Goal: Task Accomplishment & Management: Manage account settings

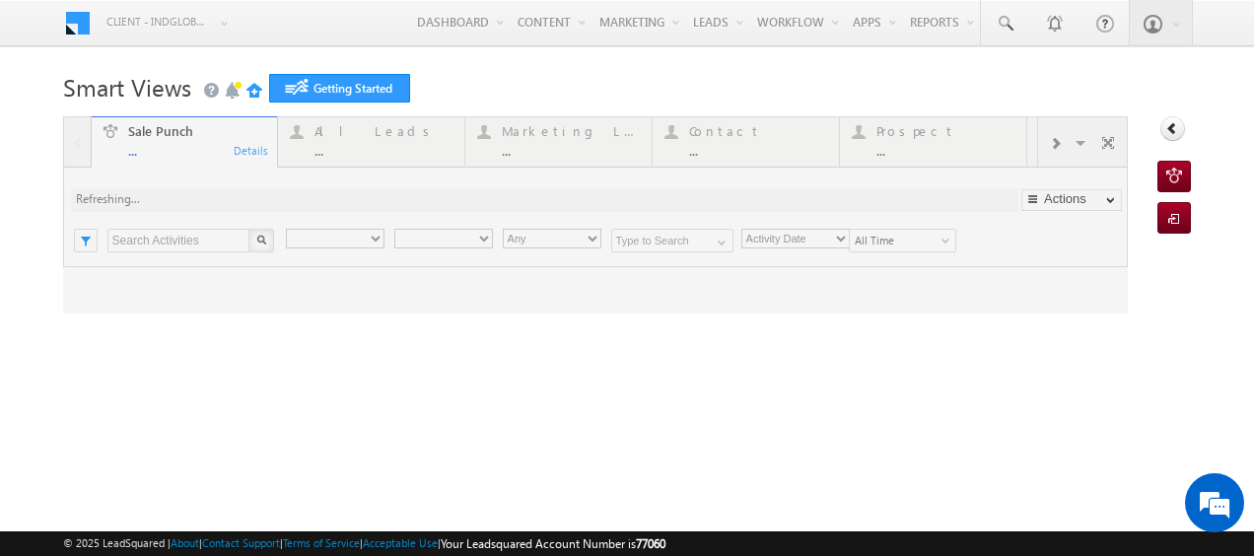
type input "Any Owner"
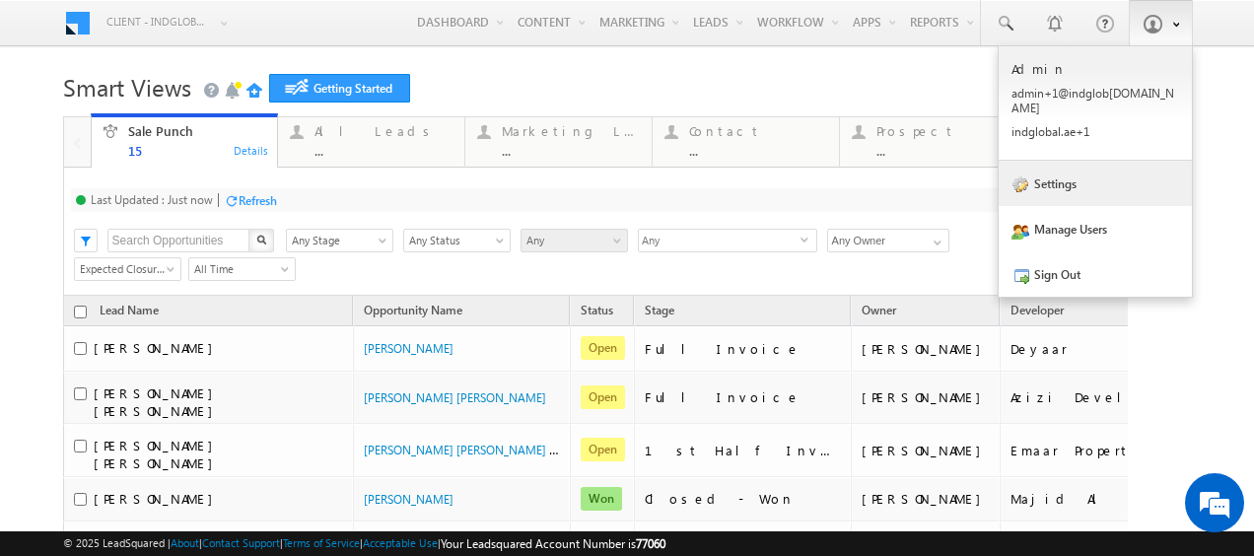
click at [1066, 173] on link "Settings" at bounding box center [1094, 183] width 193 height 45
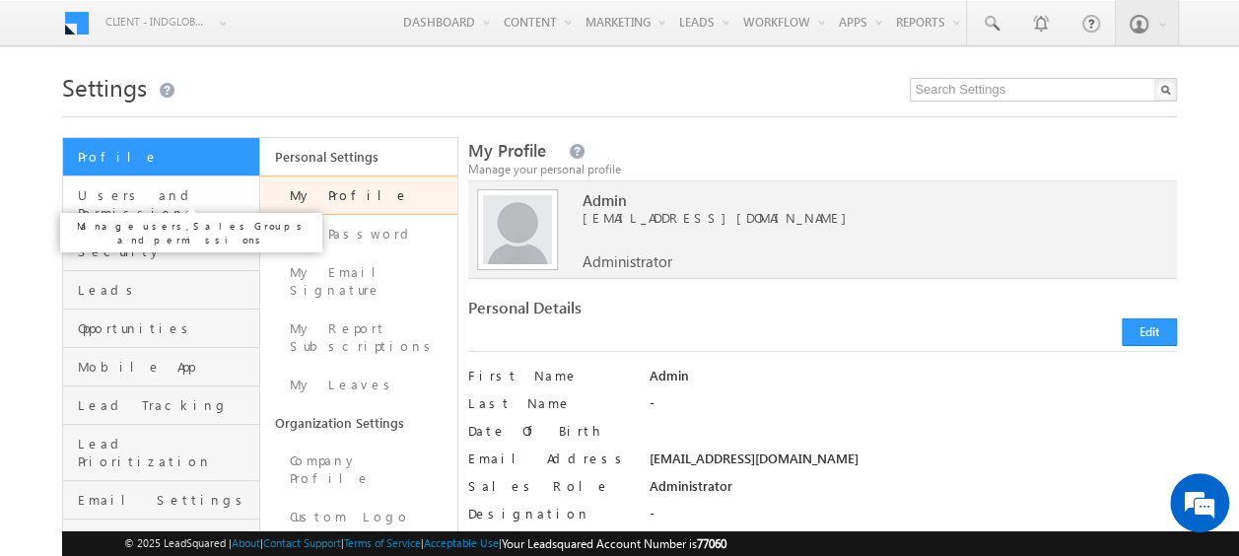
click at [155, 198] on span "Users and Permissions" at bounding box center [166, 203] width 176 height 35
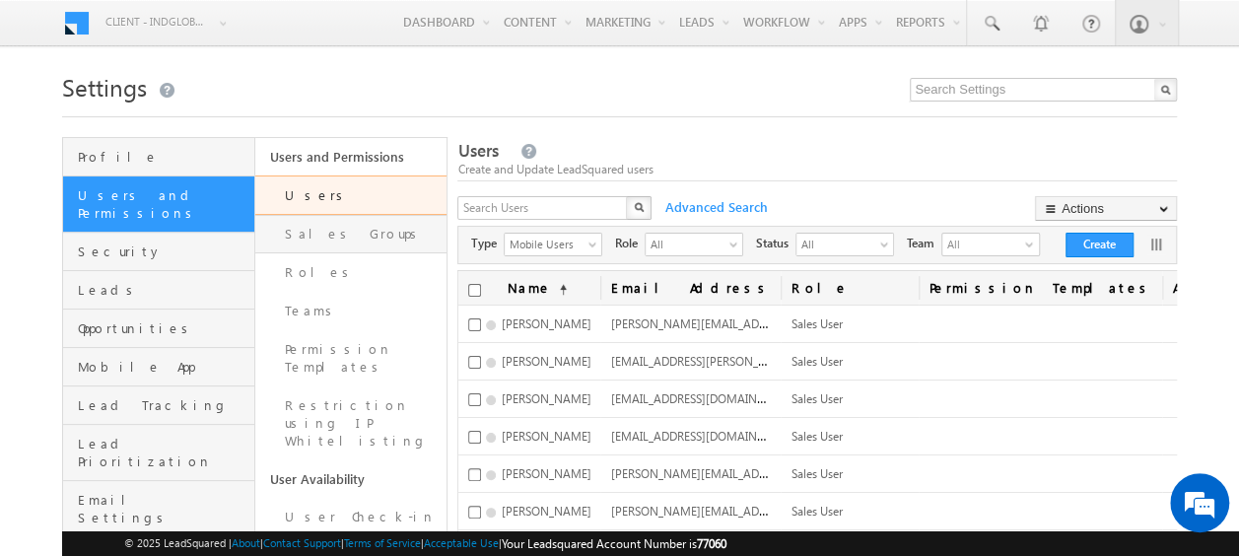
click at [325, 241] on link "Sales Groups" at bounding box center [351, 234] width 192 height 38
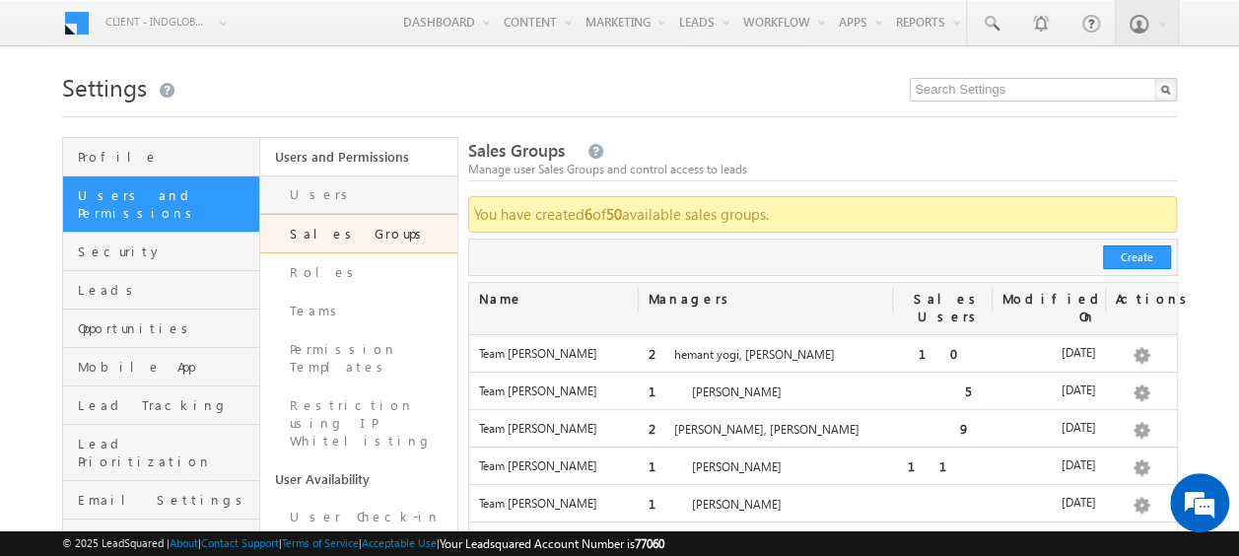
click at [309, 182] on link "Users" at bounding box center [358, 194] width 197 height 38
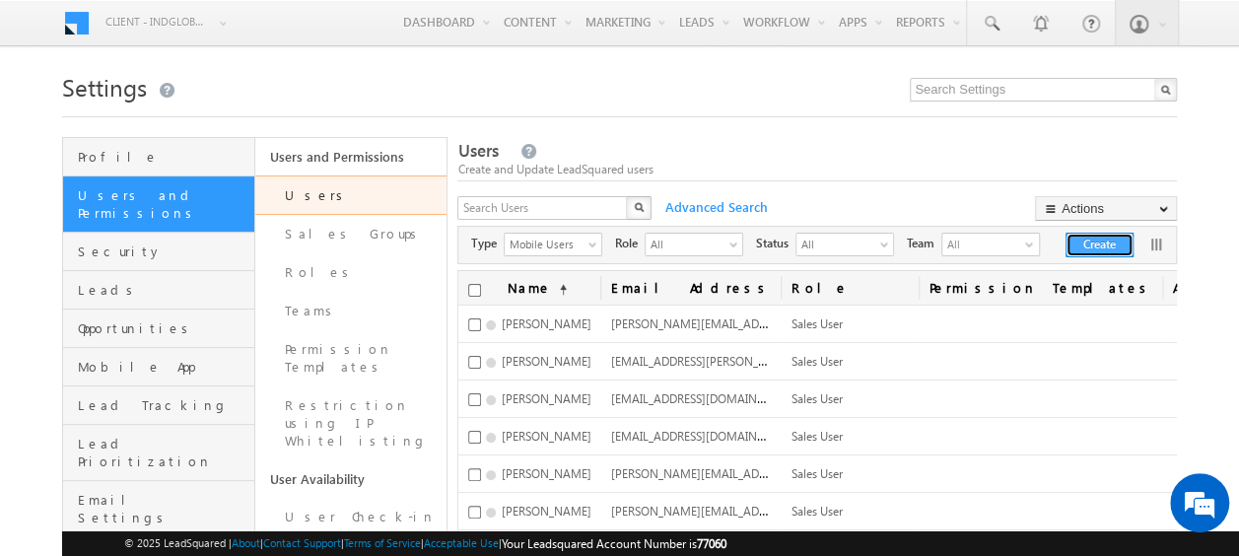
click at [1089, 247] on button "Create" at bounding box center [1099, 245] width 68 height 25
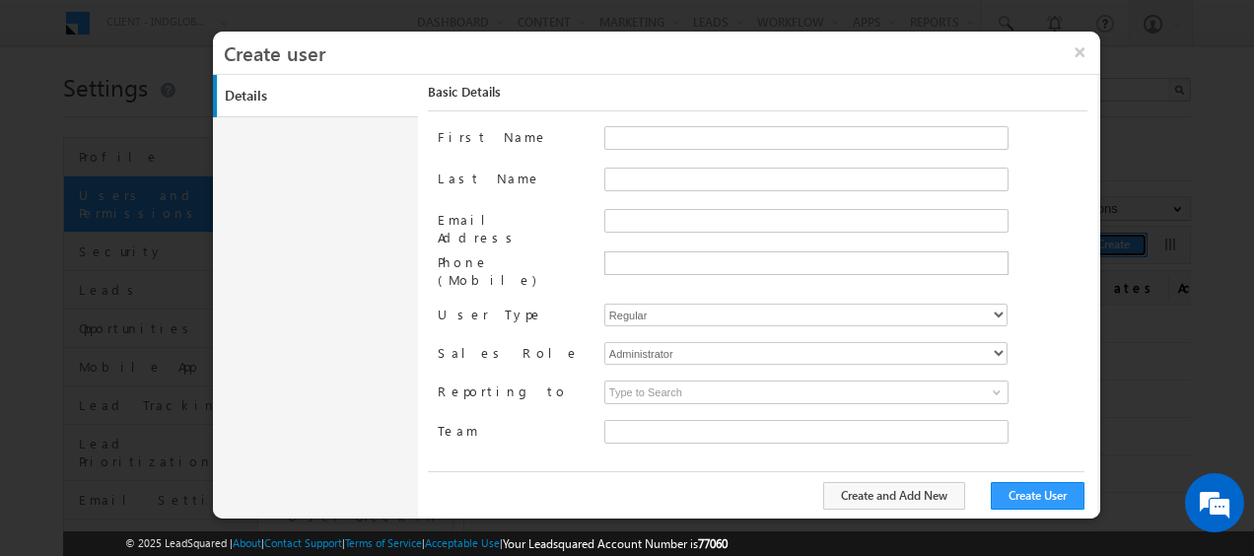
type input "faf8491d-252d-11ee-b523-12ccdbbfc88b"
click at [636, 219] on input "Email Address" at bounding box center [806, 221] width 404 height 24
paste input "ashish.ranjan@indglobal.ae"
drag, startPoint x: 640, startPoint y: 217, endPoint x: 580, endPoint y: 217, distance: 59.1
click at [580, 217] on div "Email Address ashish.ranjan@indglobal.ae" at bounding box center [762, 230] width 649 height 42
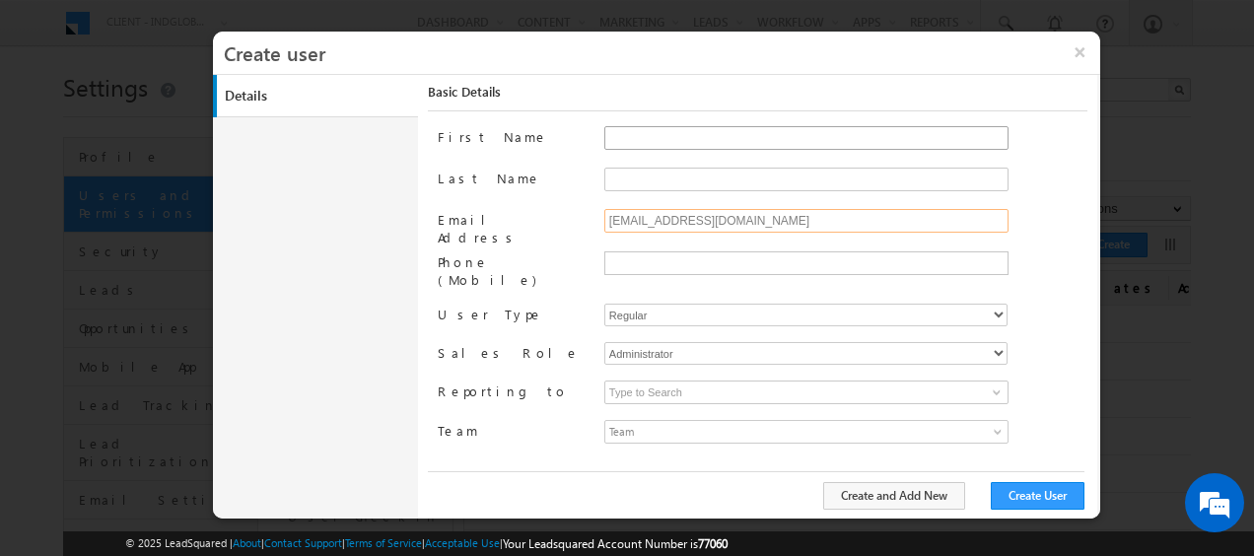
type input "ashish.ranjan@indglobal.ae"
click at [662, 129] on input "First Name" at bounding box center [806, 138] width 404 height 24
paste input "ashish"
type input "ashish"
drag, startPoint x: 647, startPoint y: 221, endPoint x: 676, endPoint y: 221, distance: 28.6
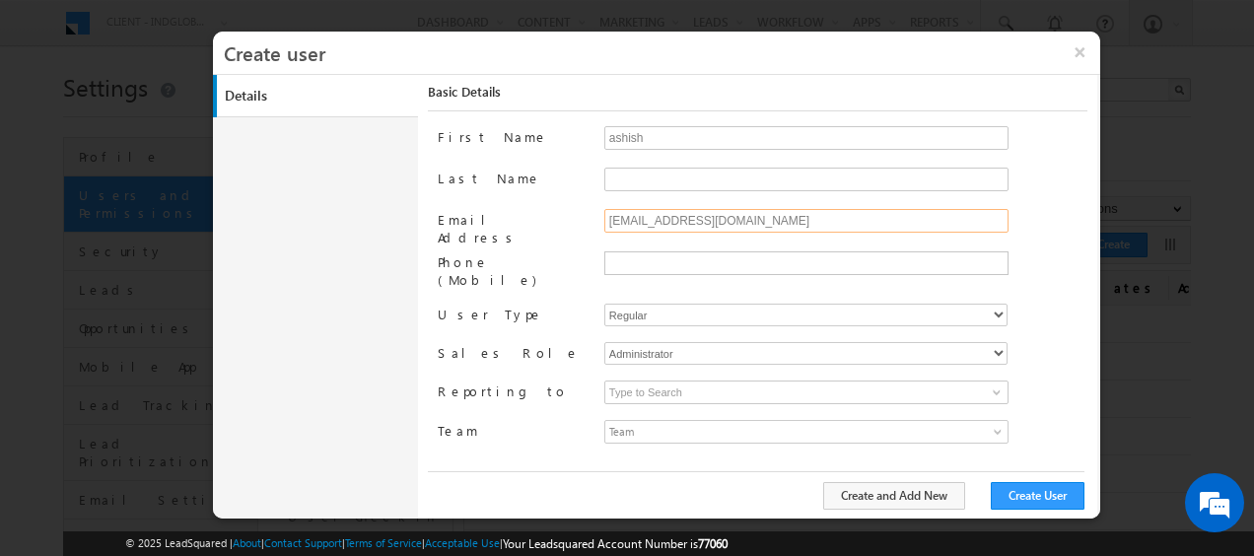
click at [676, 221] on input "ashish.ranjan@indglobal.ae" at bounding box center [806, 221] width 404 height 24
click at [642, 184] on input "Last Name" at bounding box center [806, 180] width 404 height 24
paste input "ranjan"
type input "ranjan"
click at [613, 140] on input "ashish" at bounding box center [806, 138] width 404 height 24
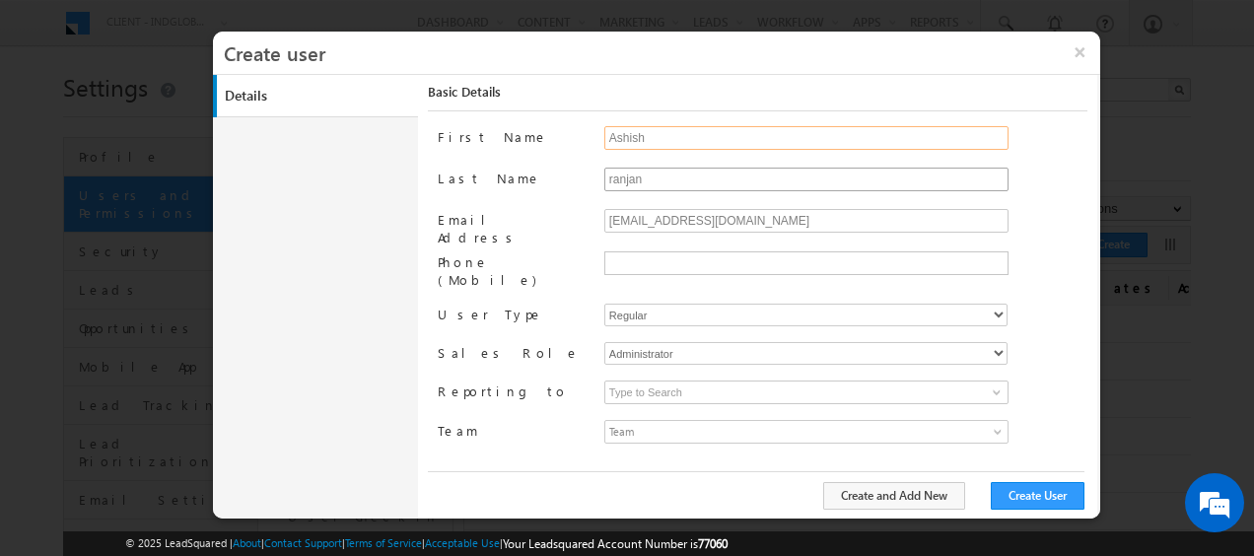
type input "Ashish"
click at [613, 173] on input "ranjan" at bounding box center [806, 180] width 404 height 24
type input "Ranjan"
click at [652, 304] on select "Regular Mobile" at bounding box center [805, 315] width 403 height 23
select select "1"
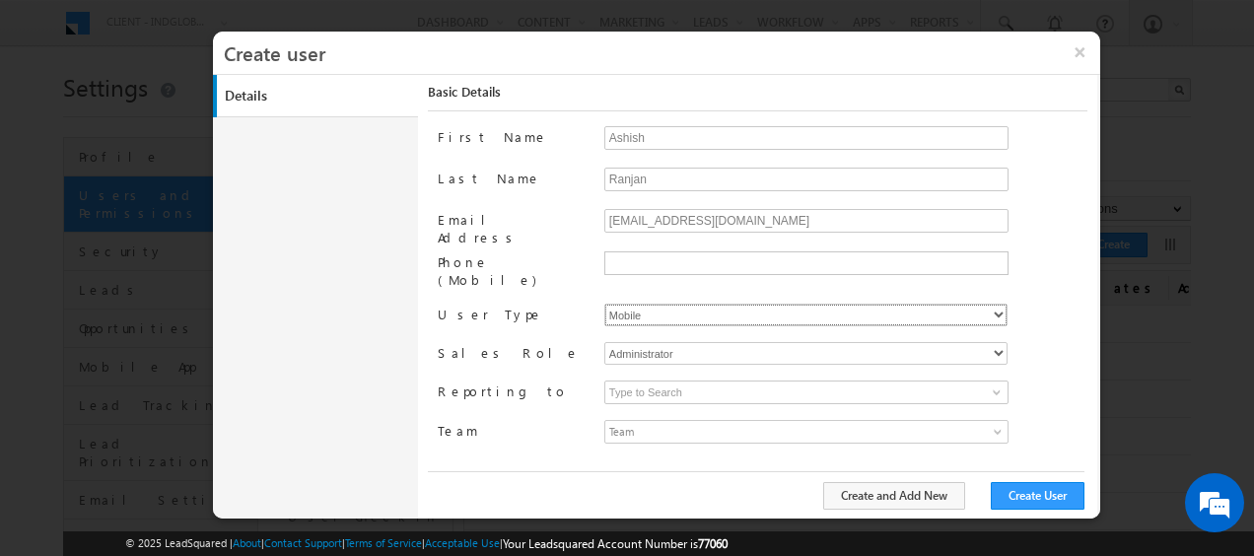
click at [604, 304] on select "Regular Mobile" at bounding box center [805, 315] width 403 height 23
type input "faf8491d-252d-11ee-b523-12ccdbbfc88b"
click at [668, 342] on select "Administrator Marketing User Sales Manager Sales User" at bounding box center [805, 353] width 403 height 23
select select "Sales_User"
click at [604, 342] on select "Administrator Marketing User Sales Manager Sales User" at bounding box center [805, 353] width 403 height 23
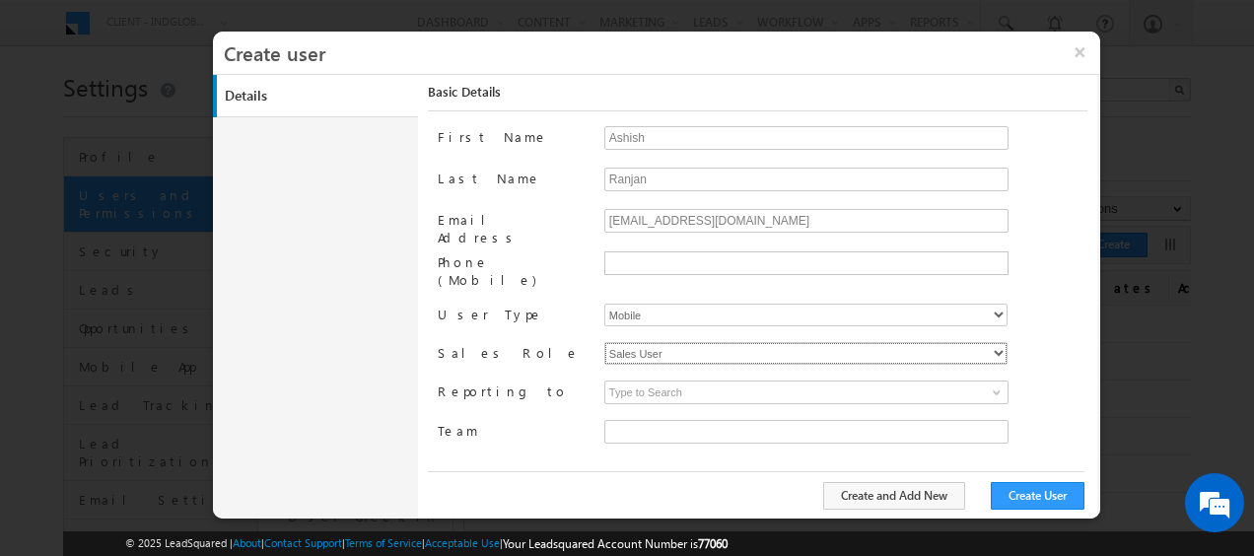
type input "faf8491d-252d-11ee-b523-12ccdbbfc88b"
click at [990, 420] on link "Team" at bounding box center [806, 432] width 404 height 24
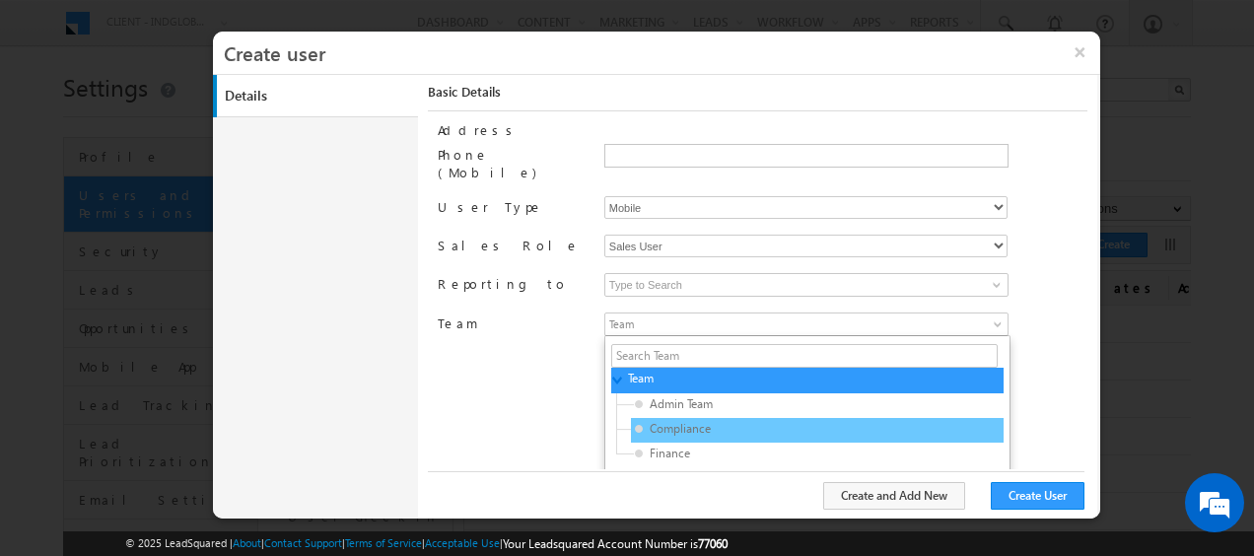
scroll to position [108, 0]
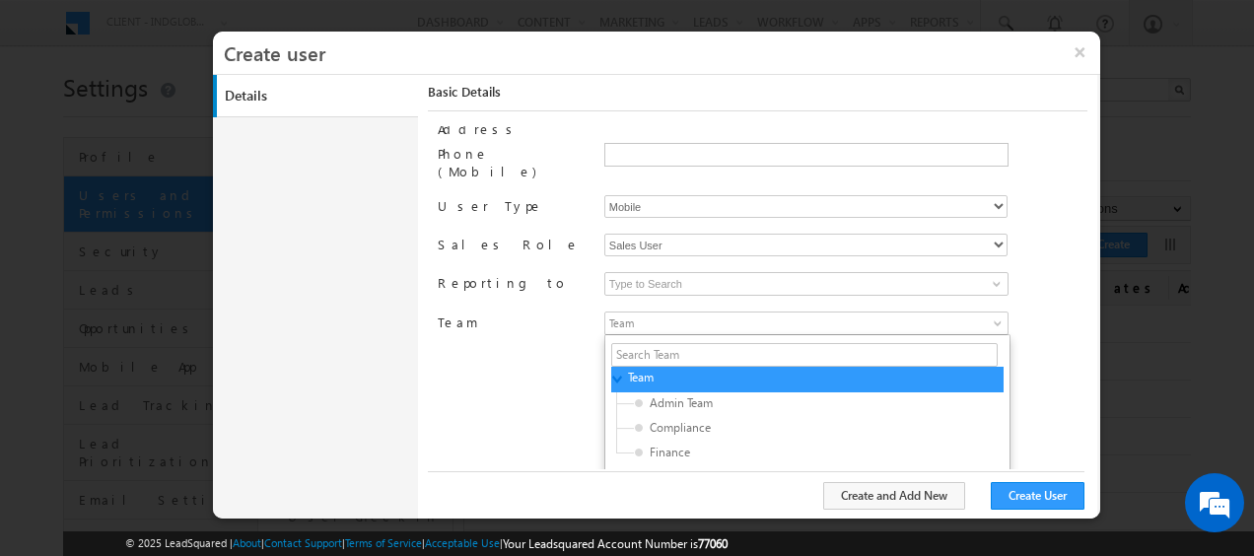
click at [1032, 340] on div "First Name Ashish Last Name Ranjan Email Address ashish.ranjan@indglobal.ae Pho…" at bounding box center [762, 297] width 649 height 343
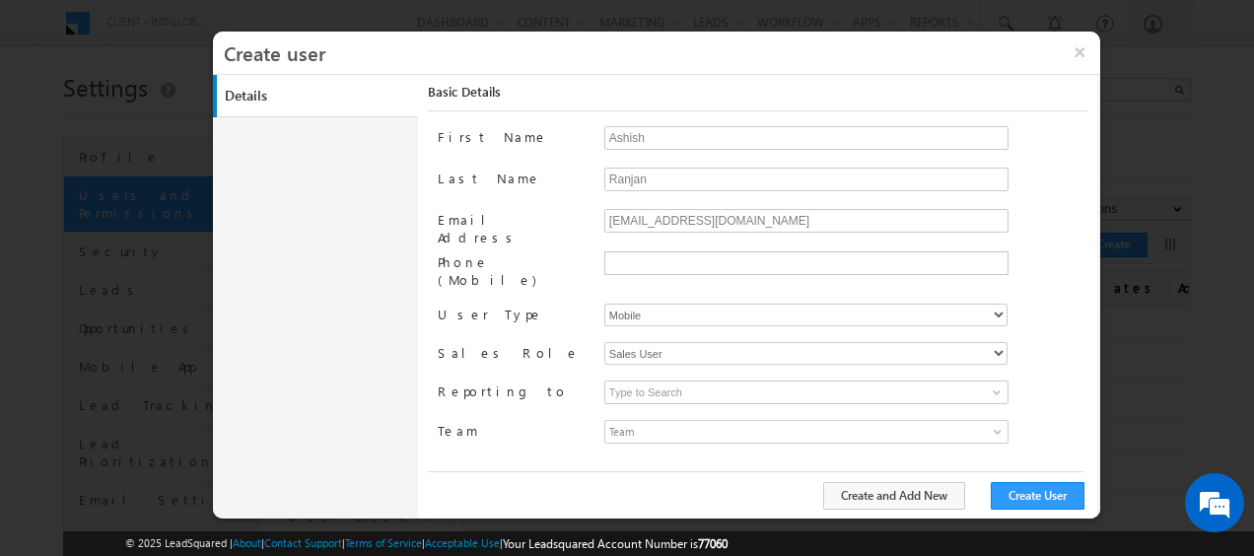
scroll to position [0, 0]
click at [997, 384] on span at bounding box center [996, 392] width 16 height 16
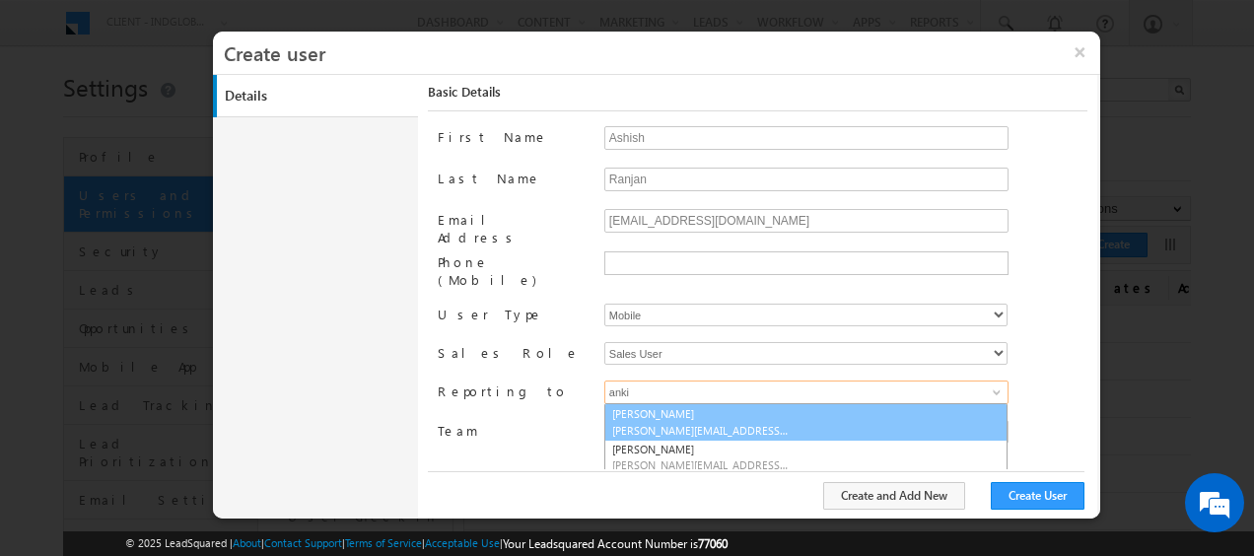
click at [690, 423] on span "ankitkumar.singh@indglobal.ae" at bounding box center [700, 430] width 177 height 15
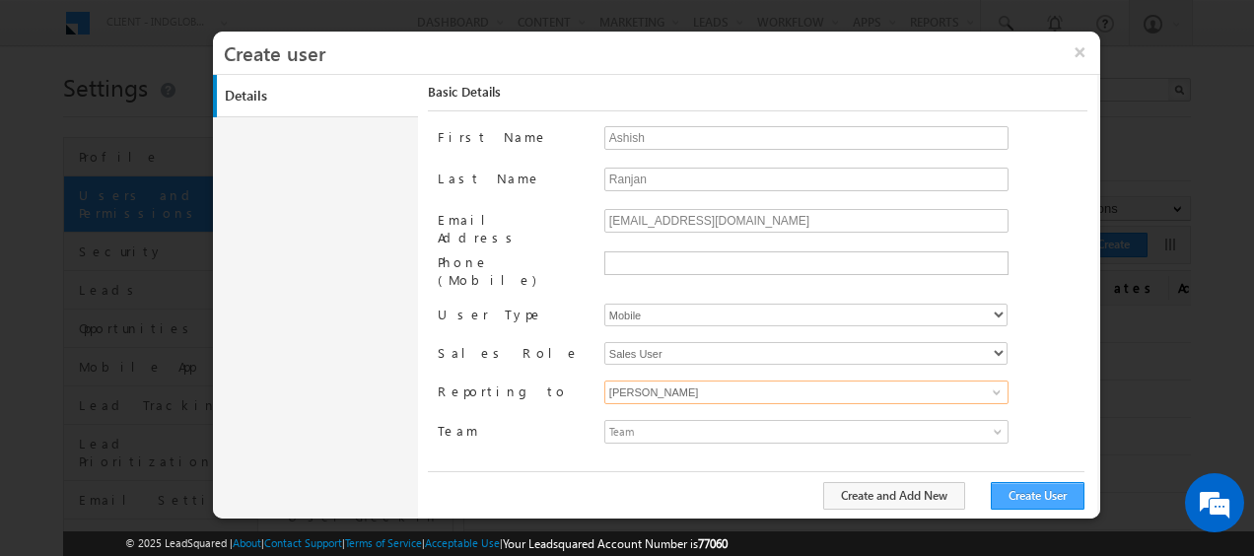
type input "Ankit Singh"
click at [1051, 498] on button "Create User" at bounding box center [1037, 496] width 94 height 28
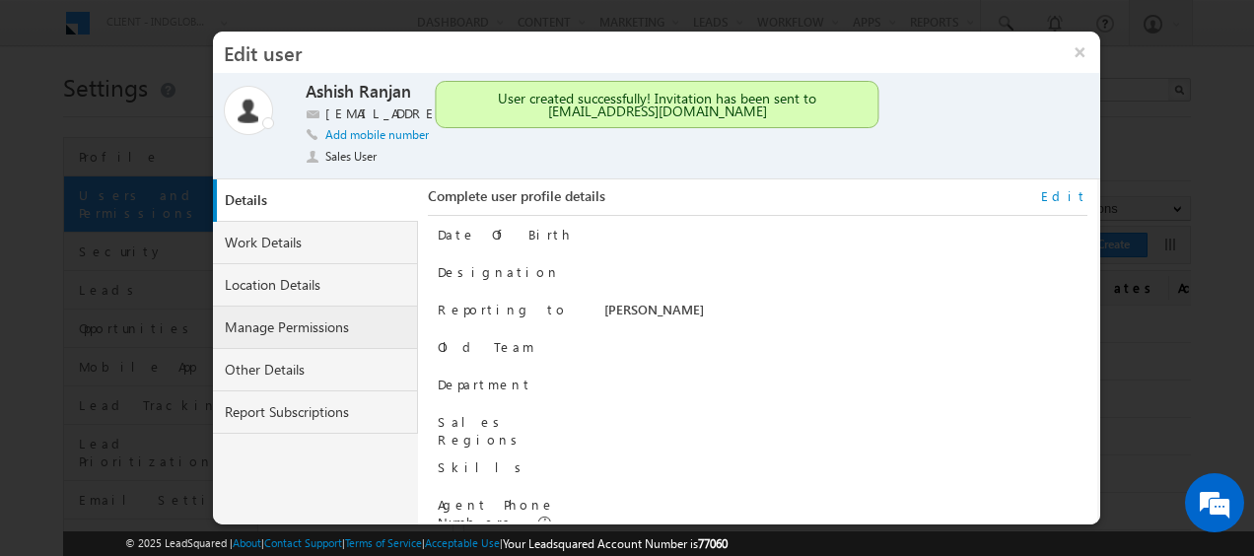
click at [301, 332] on link "Manage Permissions" at bounding box center [315, 328] width 205 height 42
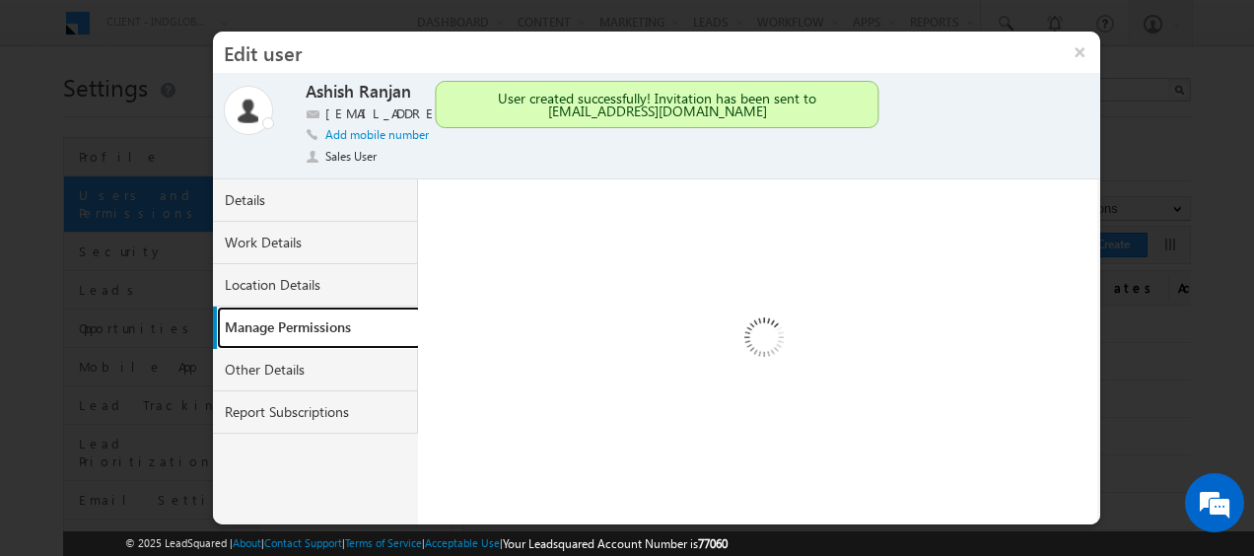
select select "1"
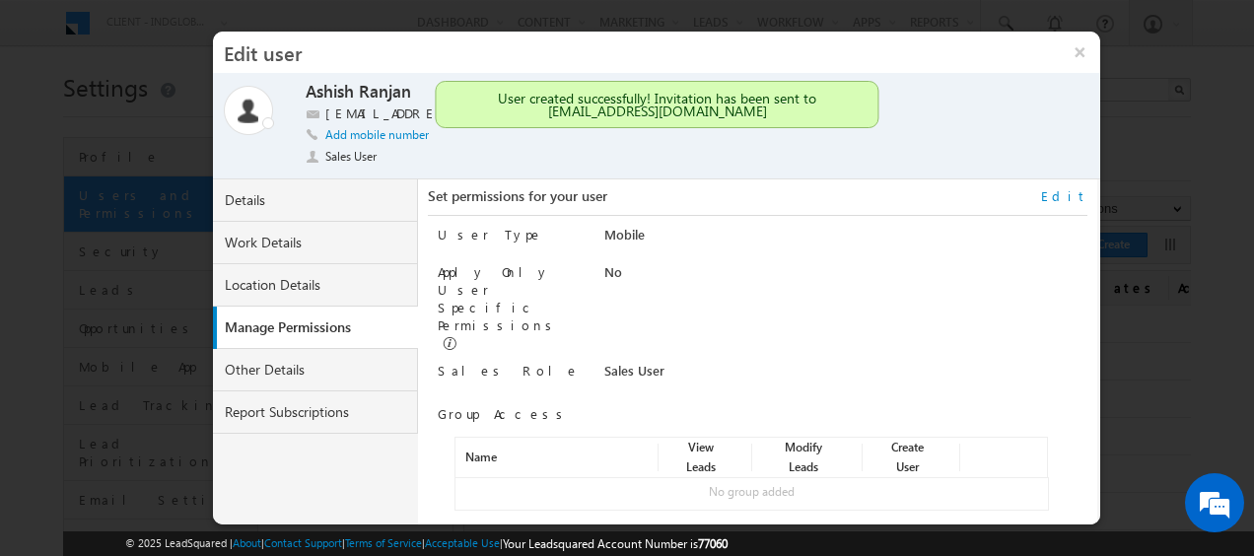
click at [1080, 193] on link "Edit" at bounding box center [1064, 196] width 46 height 18
select select "Sales_User"
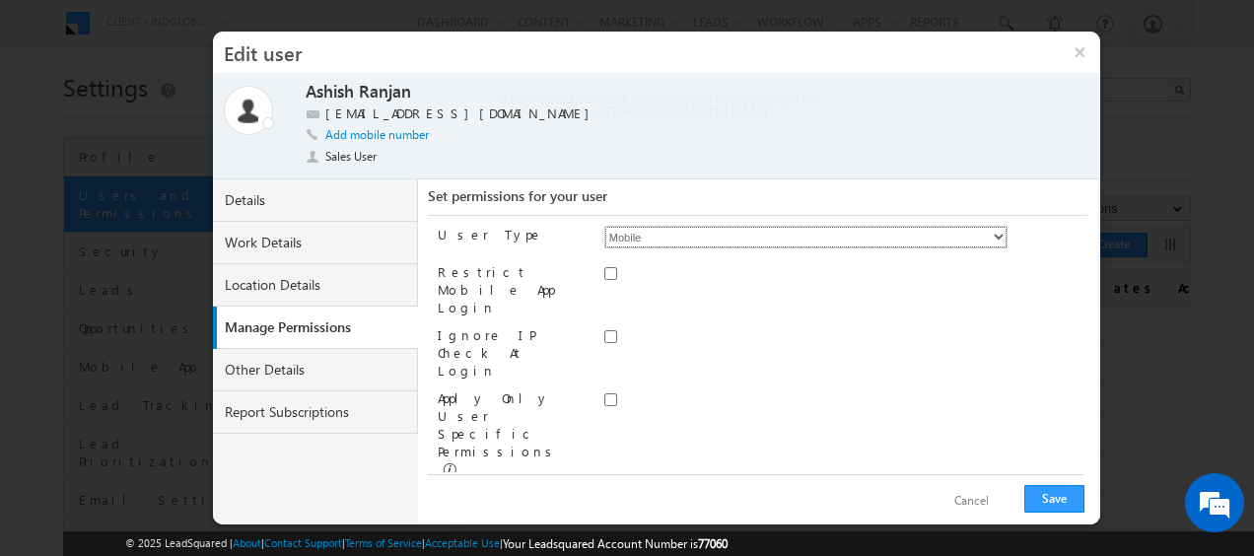
click at [920, 245] on select "Regular Mobile" at bounding box center [805, 237] width 403 height 23
select select "0"
click at [604, 226] on select "Regular Mobile" at bounding box center [805, 237] width 403 height 23
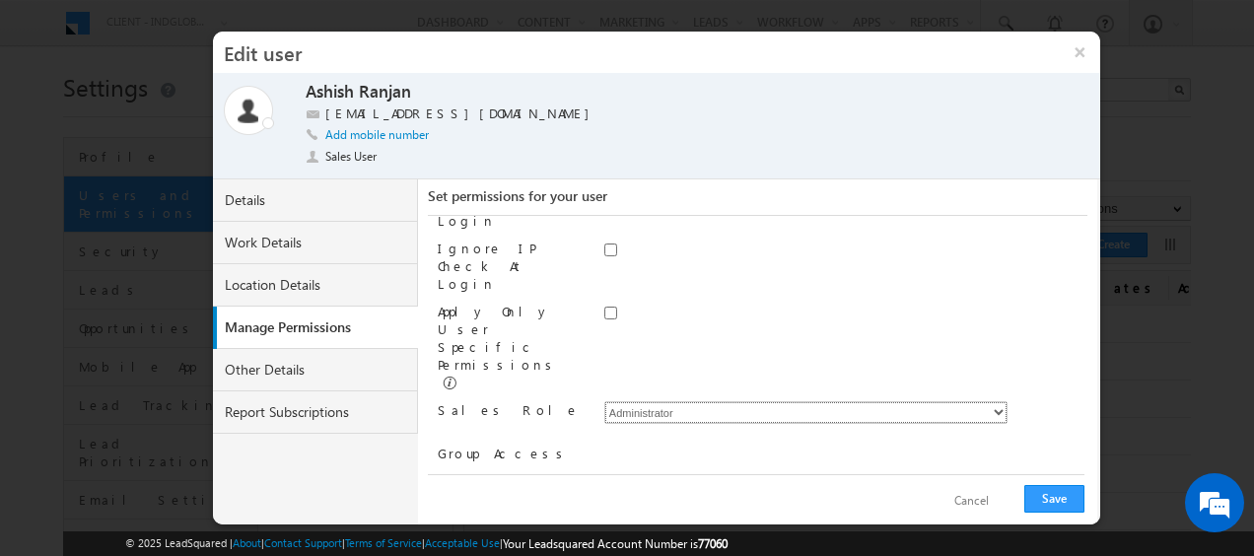
click at [796, 401] on select "Administrator Marketing User Sales Manager Sales User" at bounding box center [805, 412] width 403 height 23
select select "Sales_User"
click at [604, 401] on select "Administrator Marketing User Sales Manager Sales User" at bounding box center [805, 412] width 403 height 23
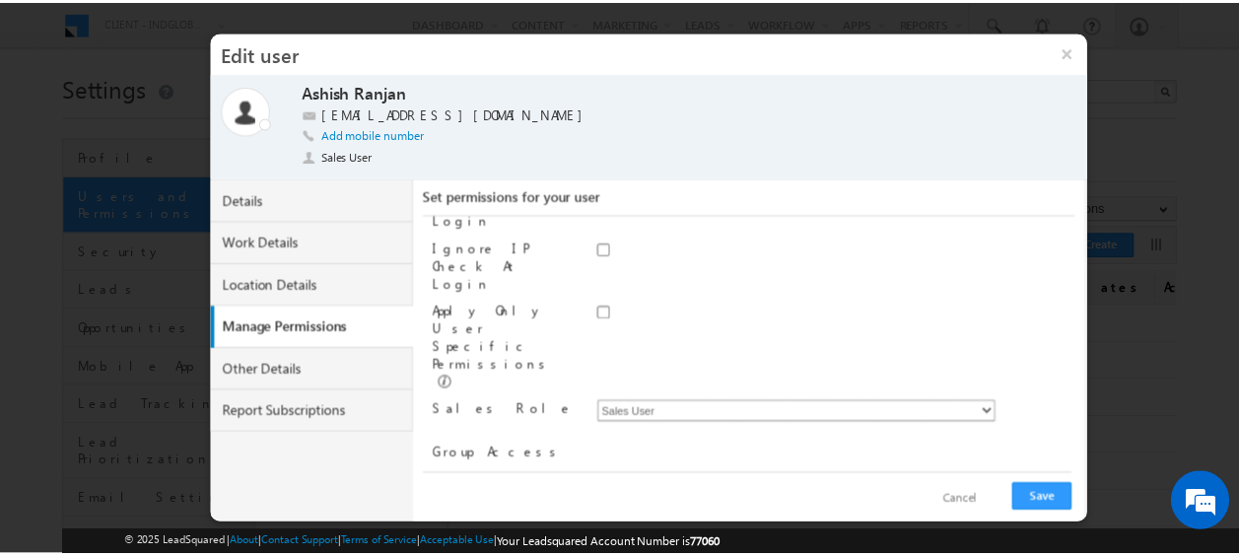
scroll to position [0, 0]
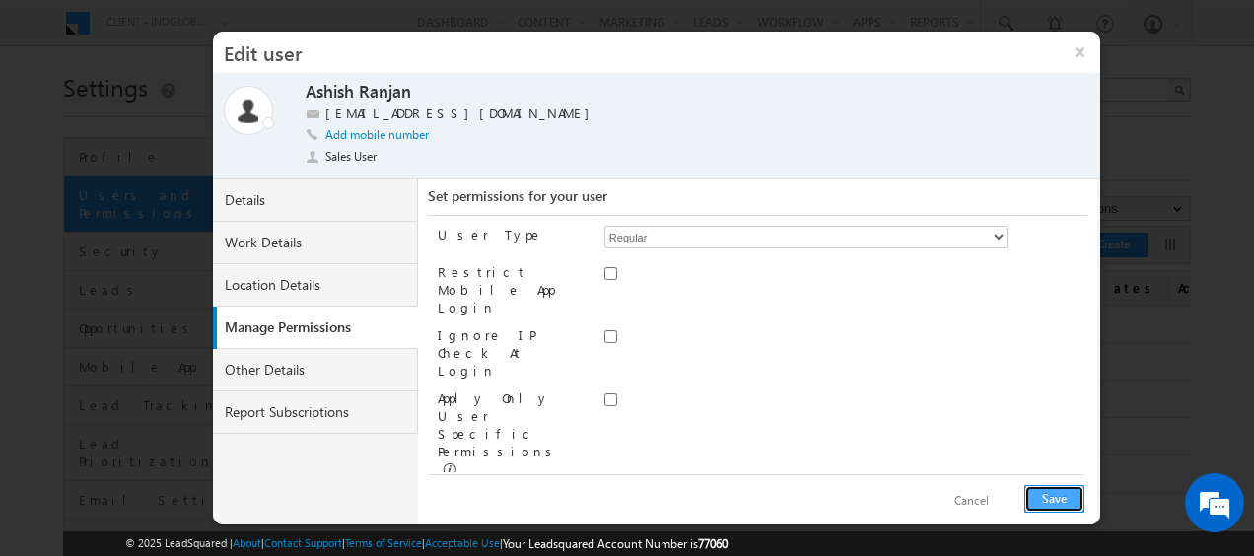
click at [1060, 502] on button "Save" at bounding box center [1054, 499] width 60 height 28
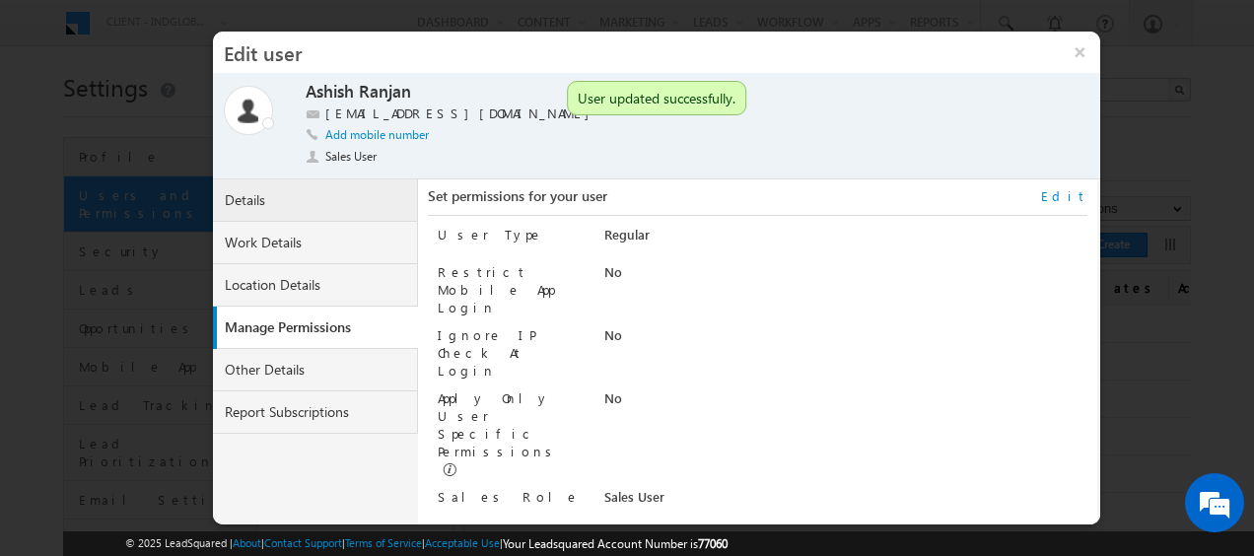
click at [278, 203] on link "Details" at bounding box center [315, 200] width 205 height 42
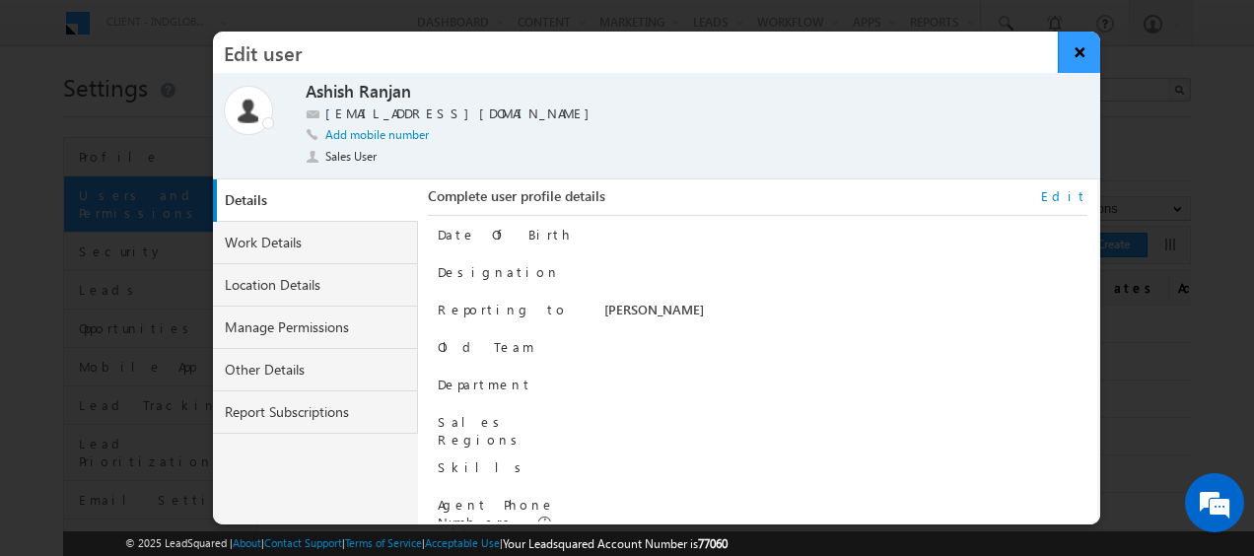
click at [1076, 47] on button "×" at bounding box center [1078, 52] width 42 height 41
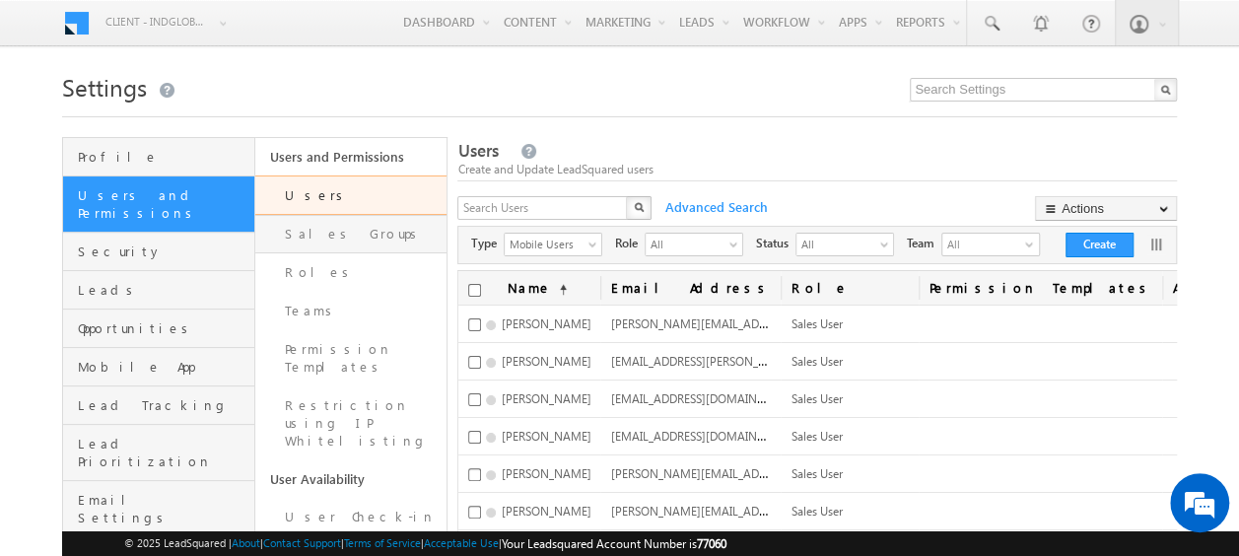
click at [343, 232] on link "Sales Groups" at bounding box center [351, 234] width 192 height 38
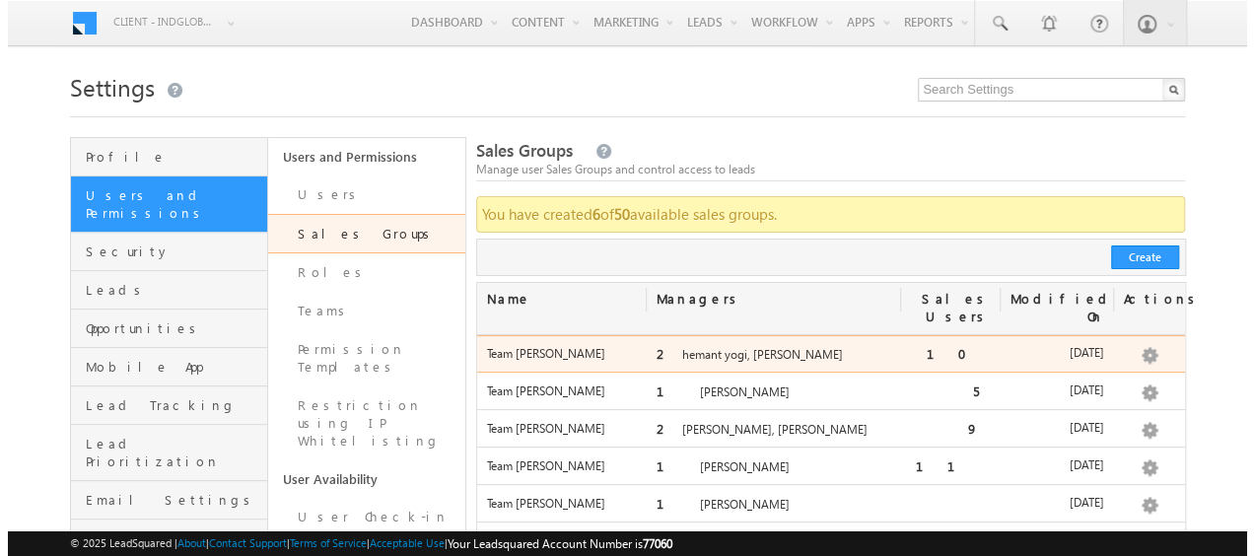
scroll to position [197, 0]
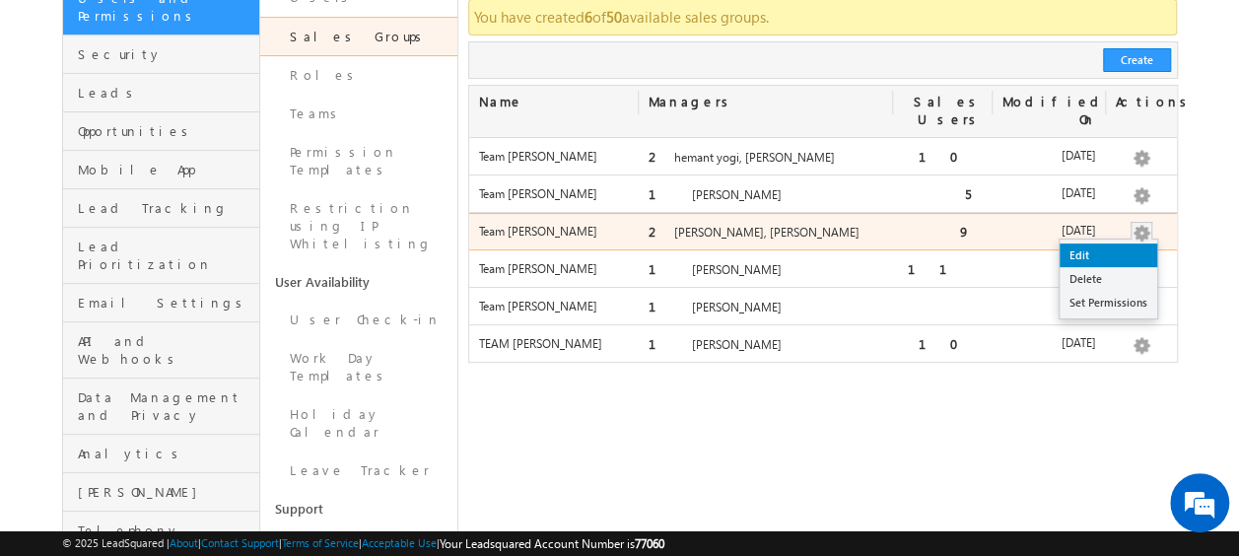
click at [1097, 243] on link "Edit" at bounding box center [1108, 255] width 98 height 24
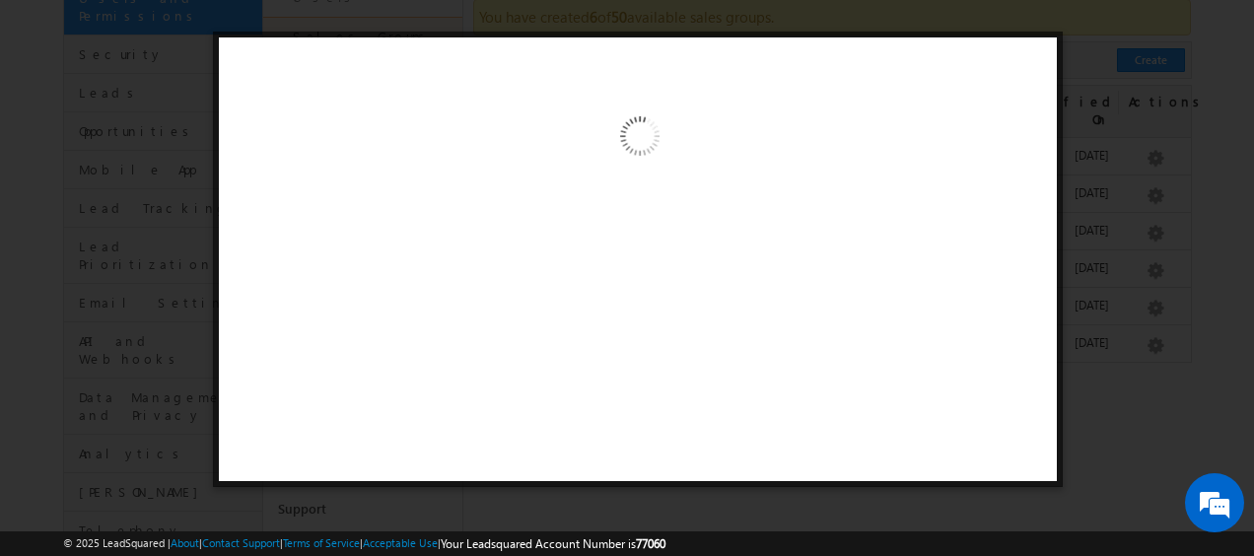
scroll to position [0, 0]
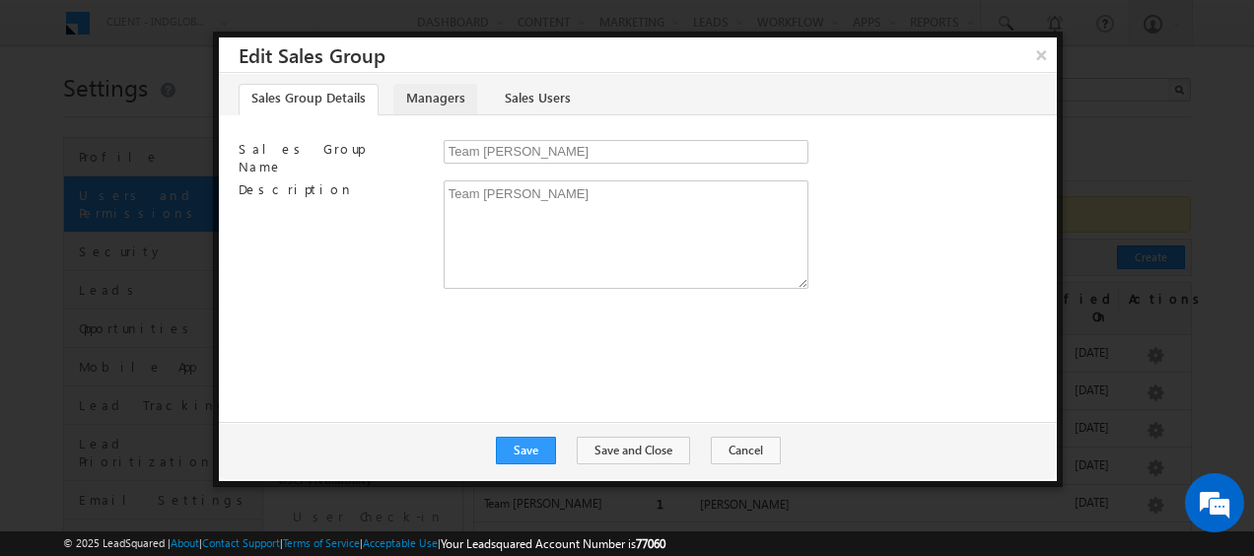
click at [438, 106] on link "Managers" at bounding box center [435, 100] width 84 height 32
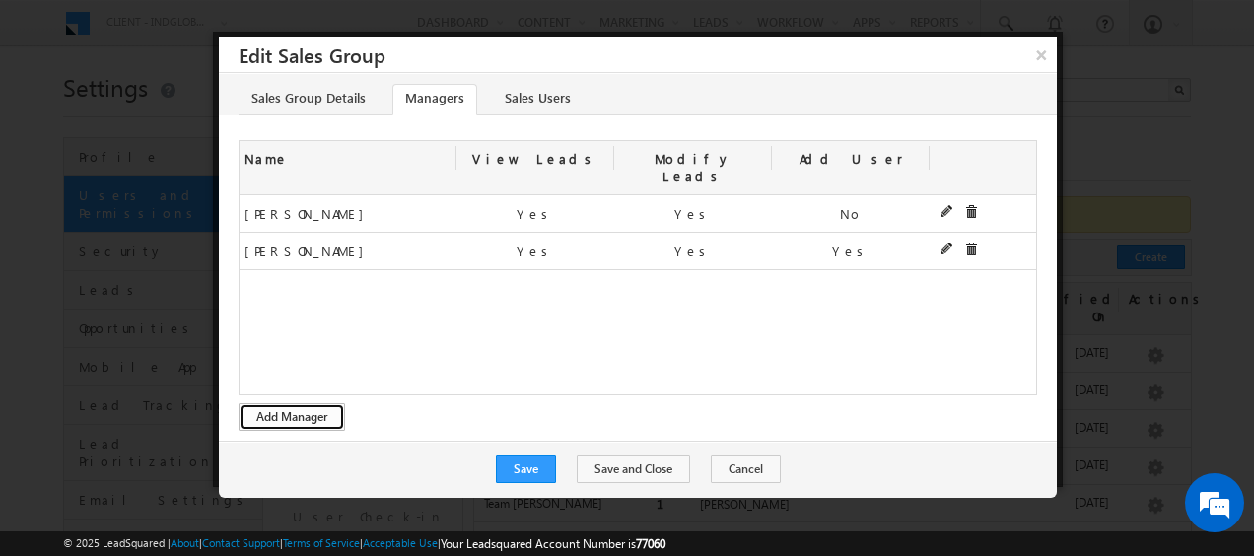
click at [270, 403] on button "Add Manager" at bounding box center [292, 417] width 106 height 28
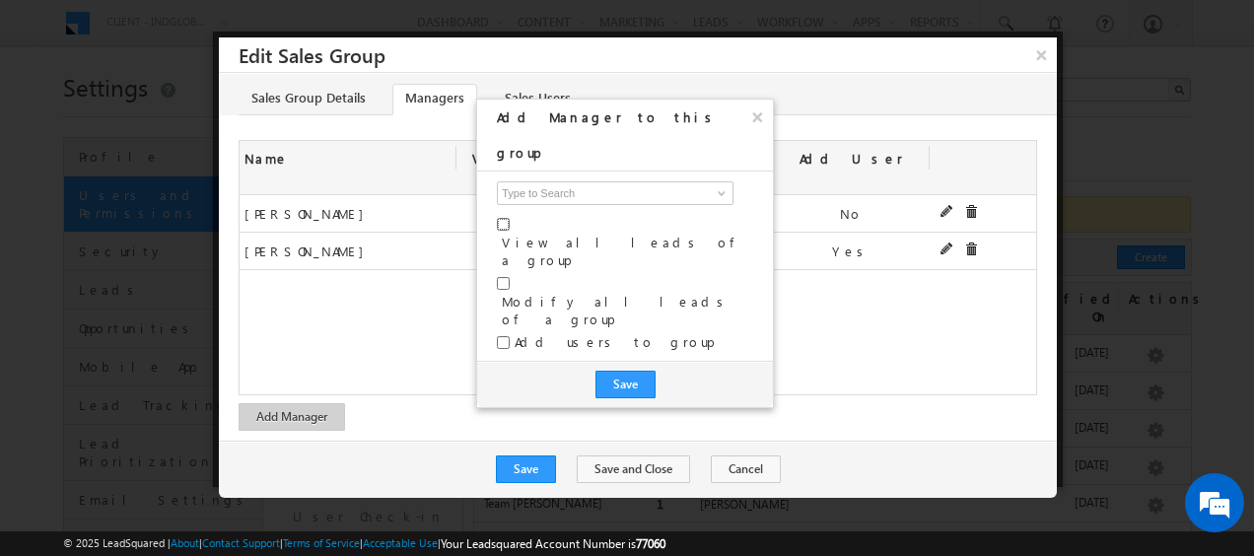
drag, startPoint x: 502, startPoint y: 185, endPoint x: 505, endPoint y: 197, distance: 12.2
click at [503, 218] on input "checkbox" at bounding box center [503, 224] width 13 height 13
checkbox input "true"
click at [505, 277] on input "checkbox" at bounding box center [503, 283] width 13 height 13
checkbox input "true"
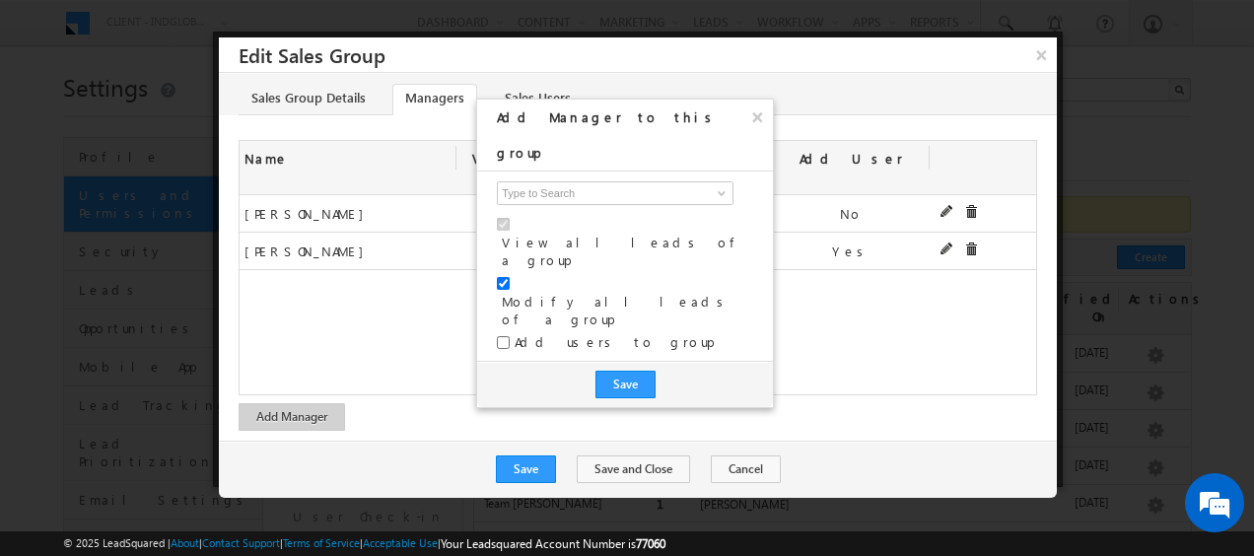
click at [505, 333] on div "Add users to group" at bounding box center [625, 347] width 256 height 28
click at [504, 336] on input "checkbox" at bounding box center [503, 342] width 13 height 13
checkbox input "true"
click at [629, 371] on button "Save" at bounding box center [625, 385] width 60 height 28
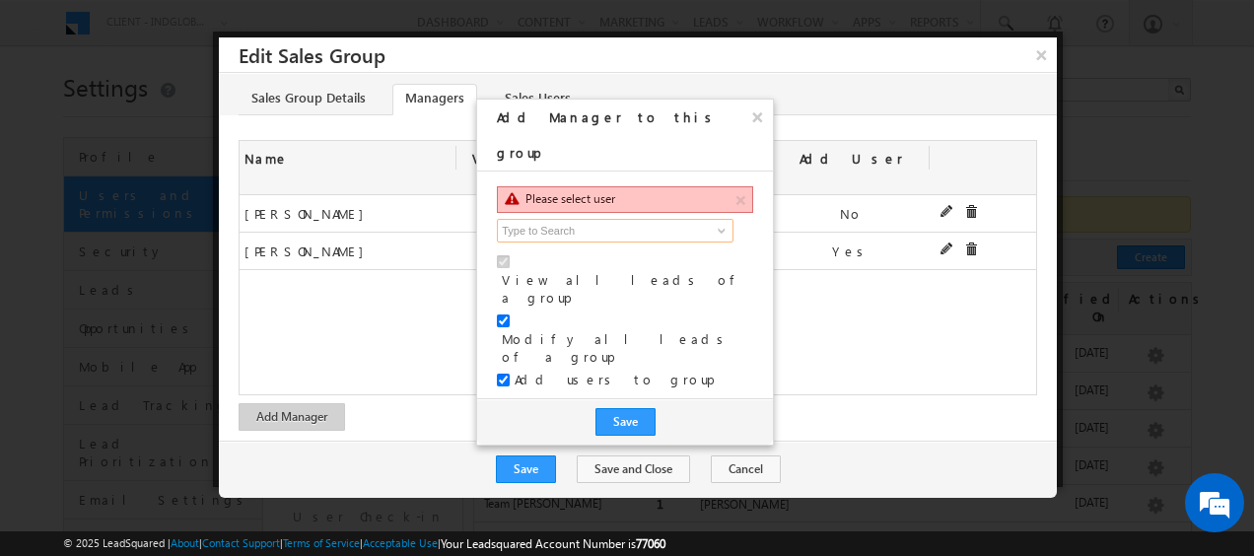
click at [687, 219] on input at bounding box center [615, 231] width 237 height 24
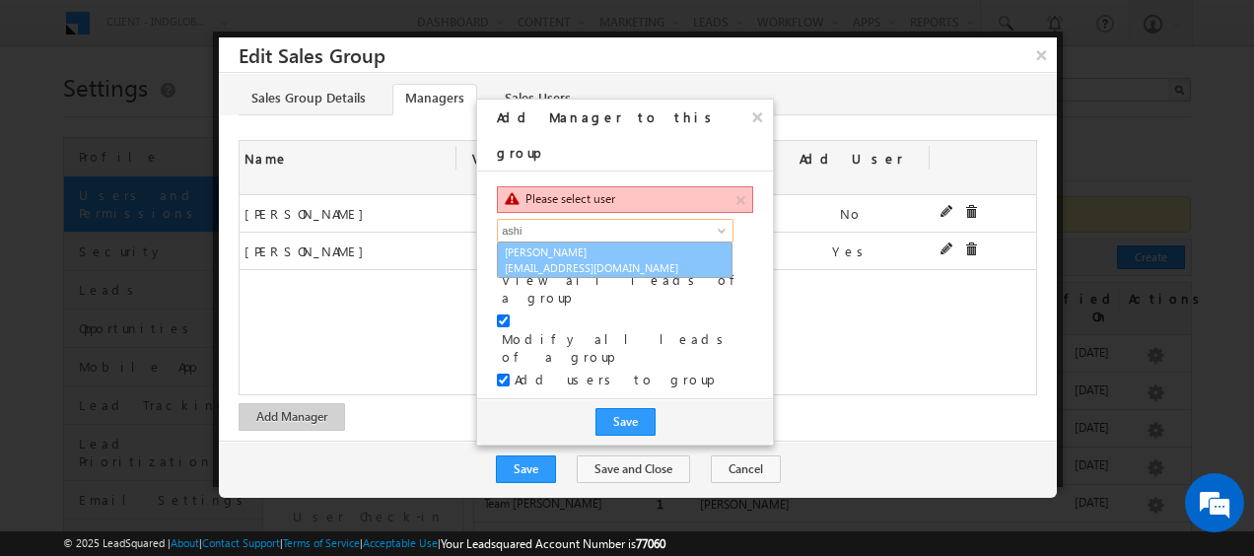
click at [615, 241] on link "Ashish Ranjan ashish.ranjan@indglobal.ae" at bounding box center [615, 259] width 236 height 37
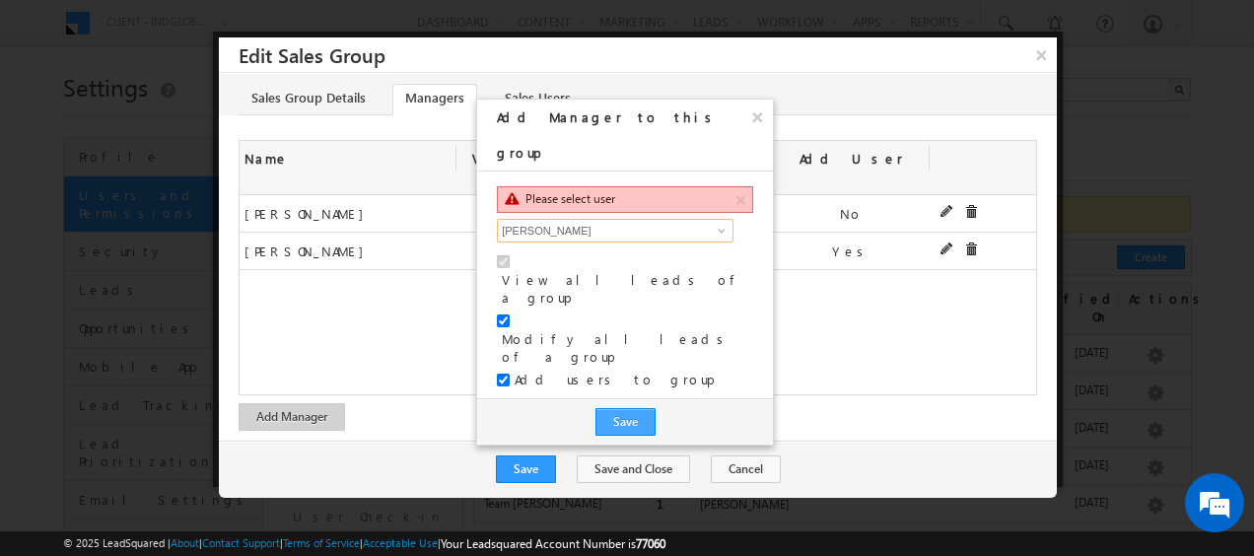
type input "Ashish Ranjan"
click at [619, 408] on button "Save" at bounding box center [625, 422] width 60 height 28
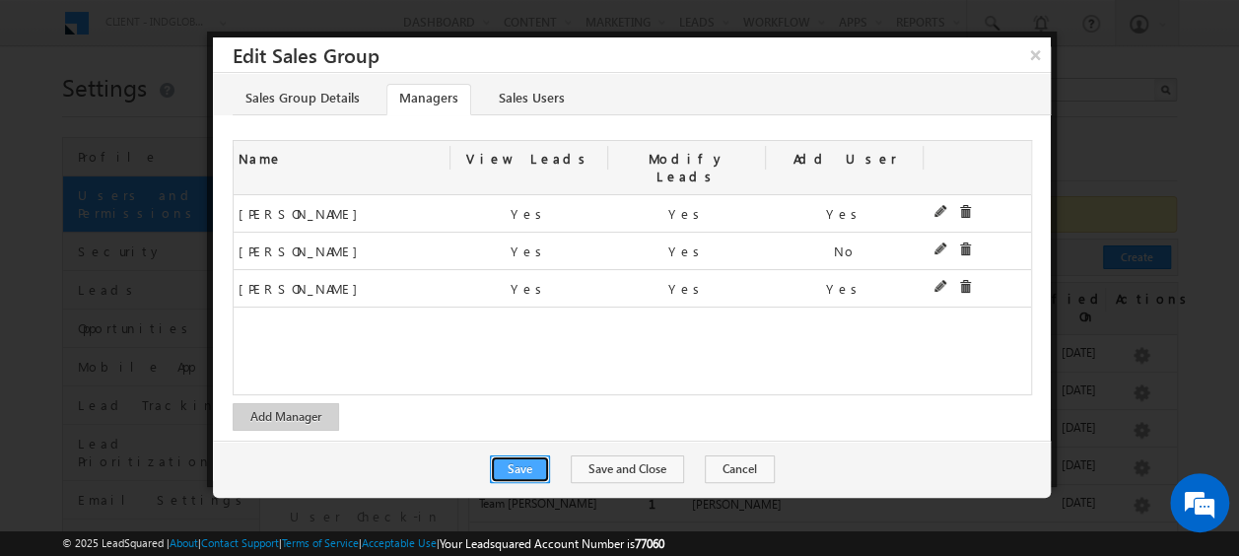
click at [529, 455] on button "Save" at bounding box center [520, 469] width 60 height 28
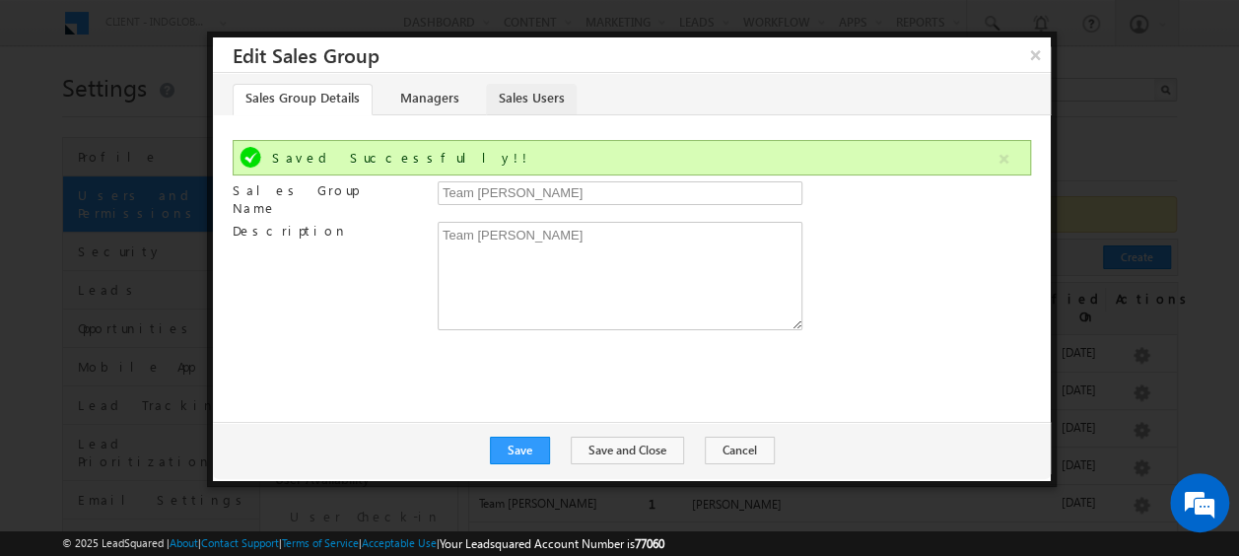
click at [525, 100] on link "Sales Users" at bounding box center [531, 100] width 91 height 32
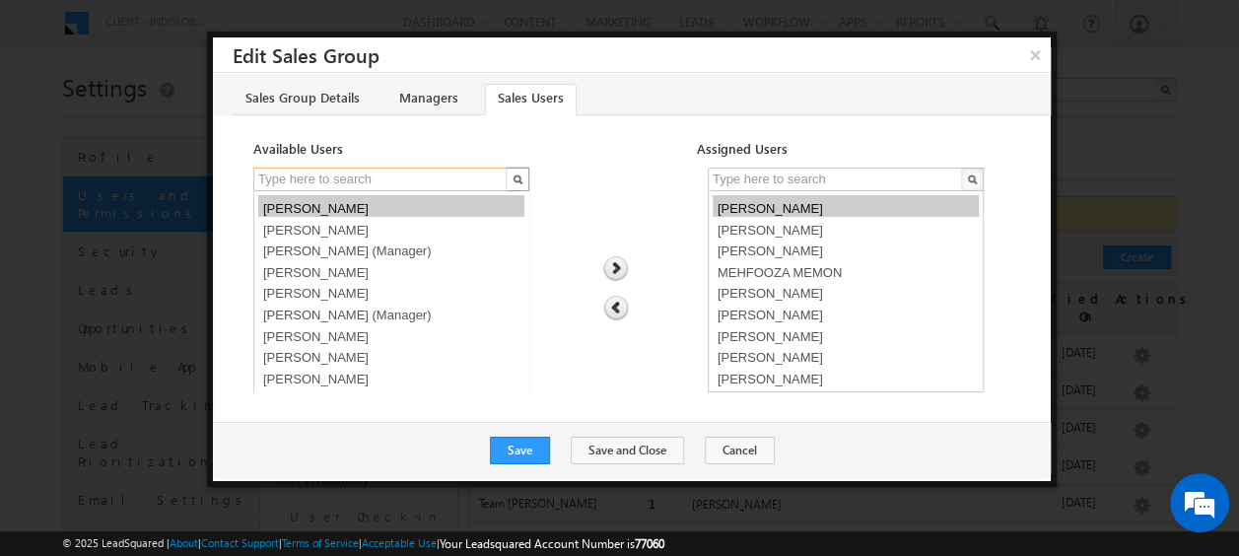
click at [313, 177] on input "text" at bounding box center [381, 180] width 256 height 24
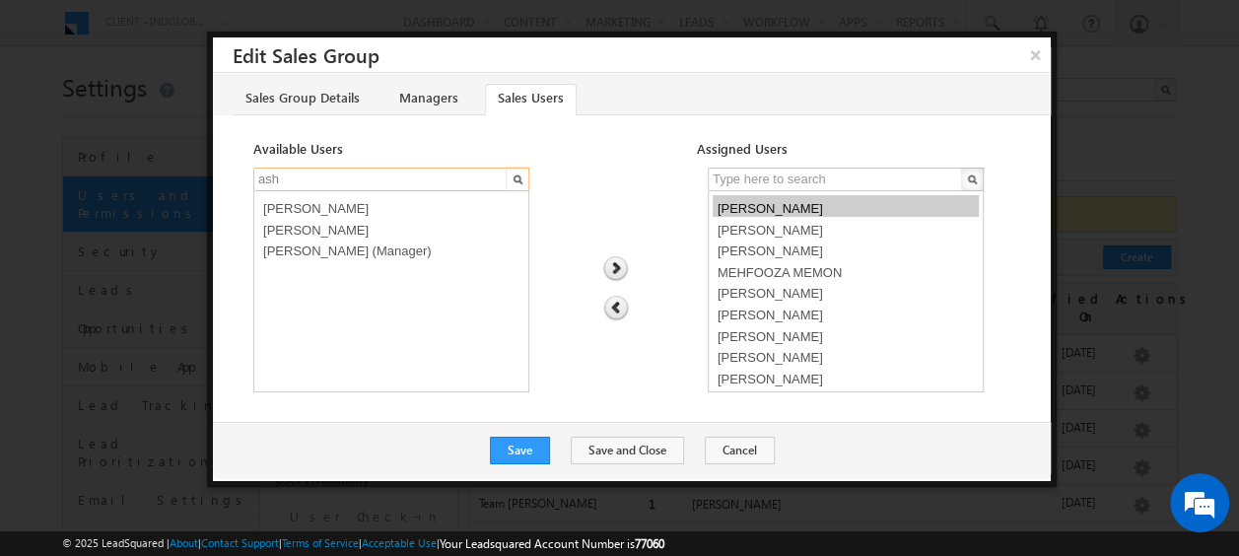
type input "ash"
select select "146a947b-67dd-11f0-8589-125492a0d7ad"
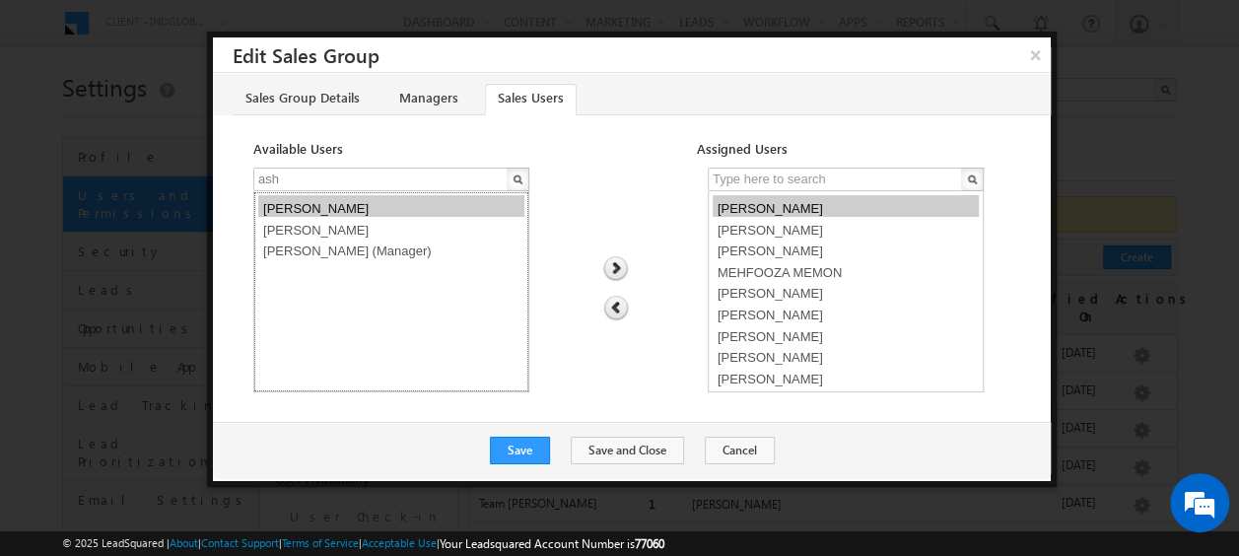
click at [323, 207] on option "Akash Sinha" at bounding box center [391, 206] width 266 height 22
click at [323, 185] on input "ash" at bounding box center [381, 180] width 256 height 24
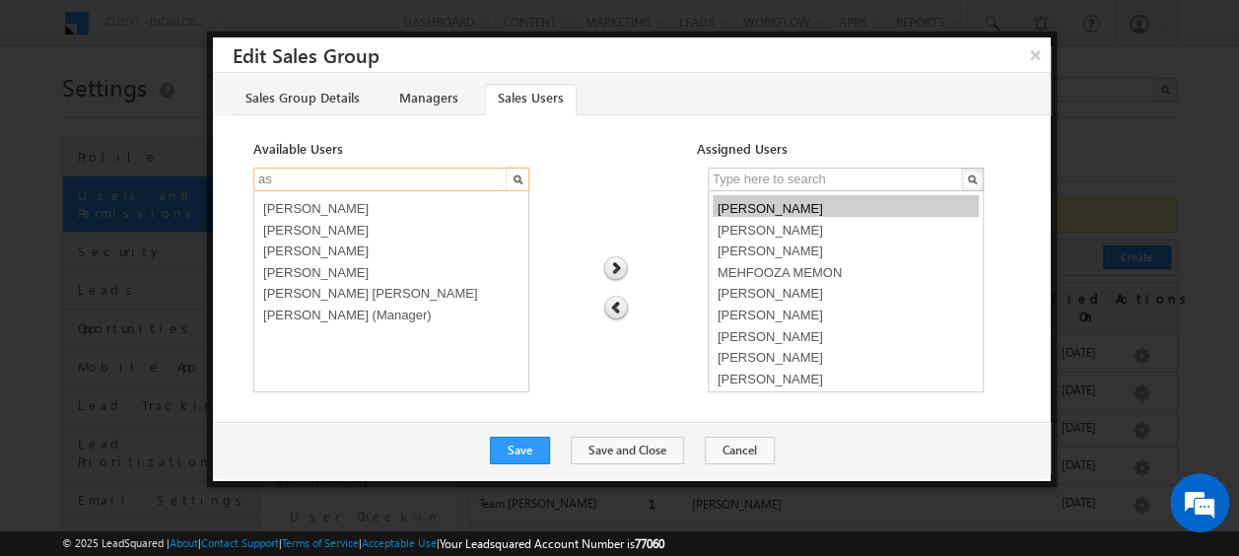
type input "a"
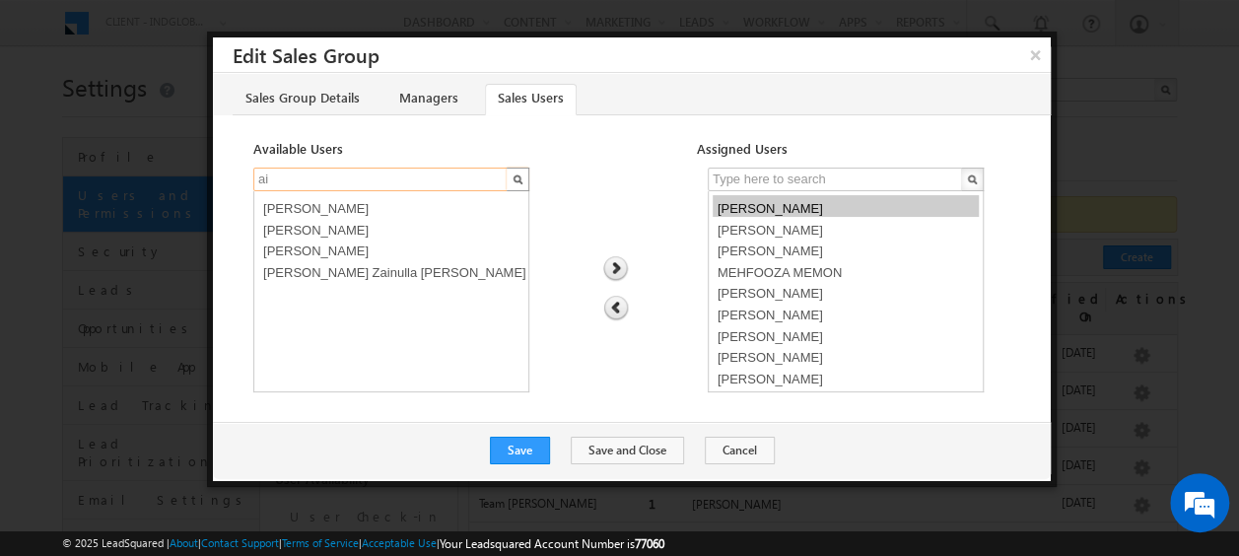
type input "a"
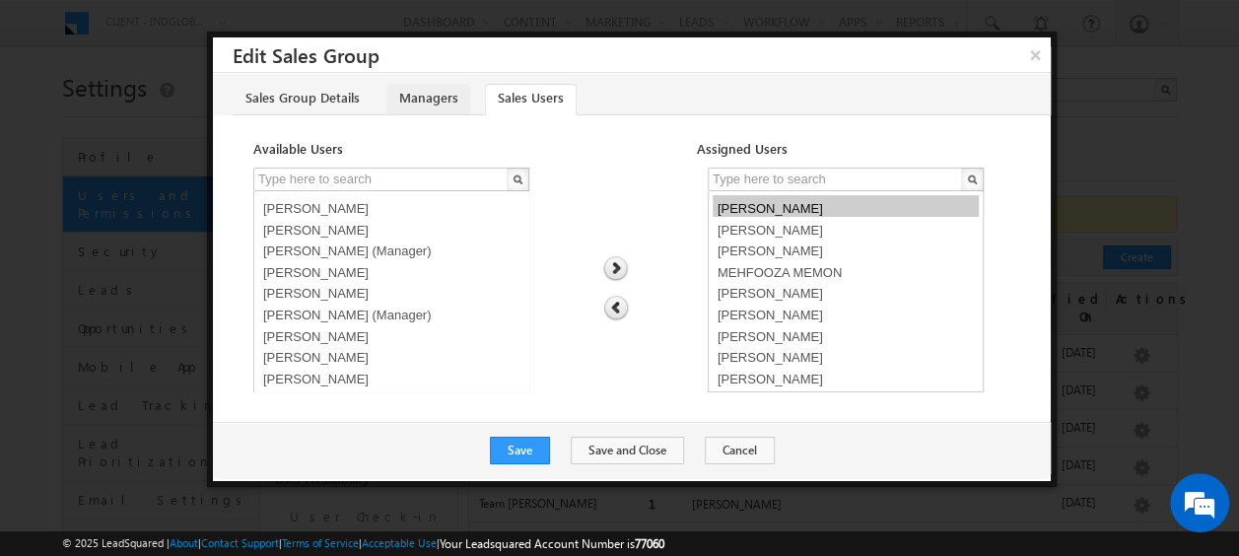
click at [440, 107] on link "Managers" at bounding box center [428, 100] width 84 height 32
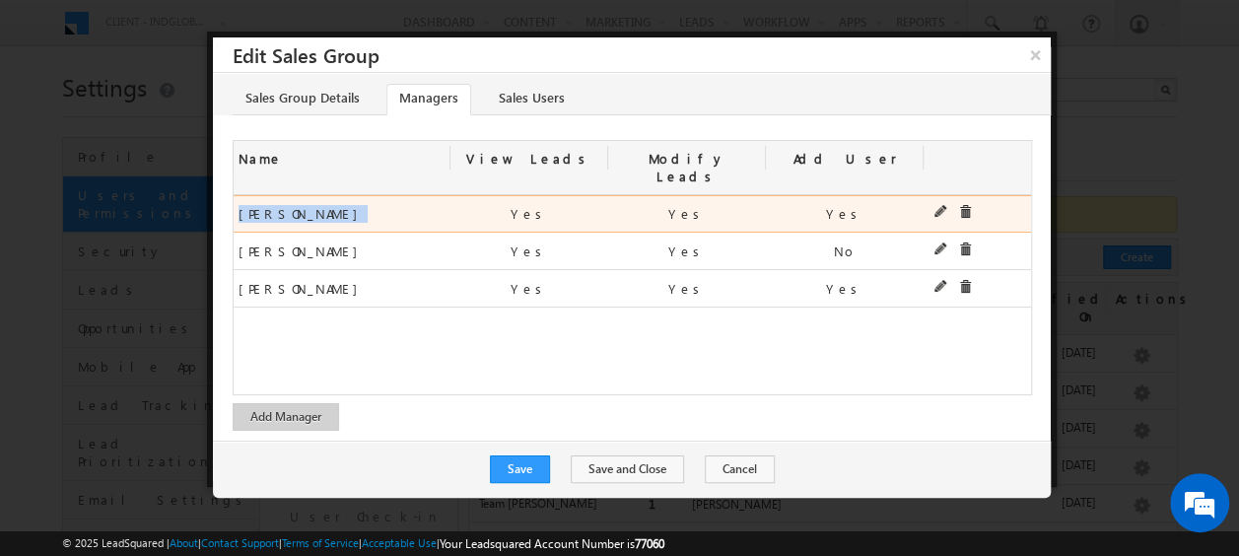
drag, startPoint x: 237, startPoint y: 197, endPoint x: 319, endPoint y: 204, distance: 83.1
click at [319, 204] on div "Ashish Ranjan Ashish Ranjan" at bounding box center [342, 213] width 217 height 35
copy span "Ashish Ranjan"
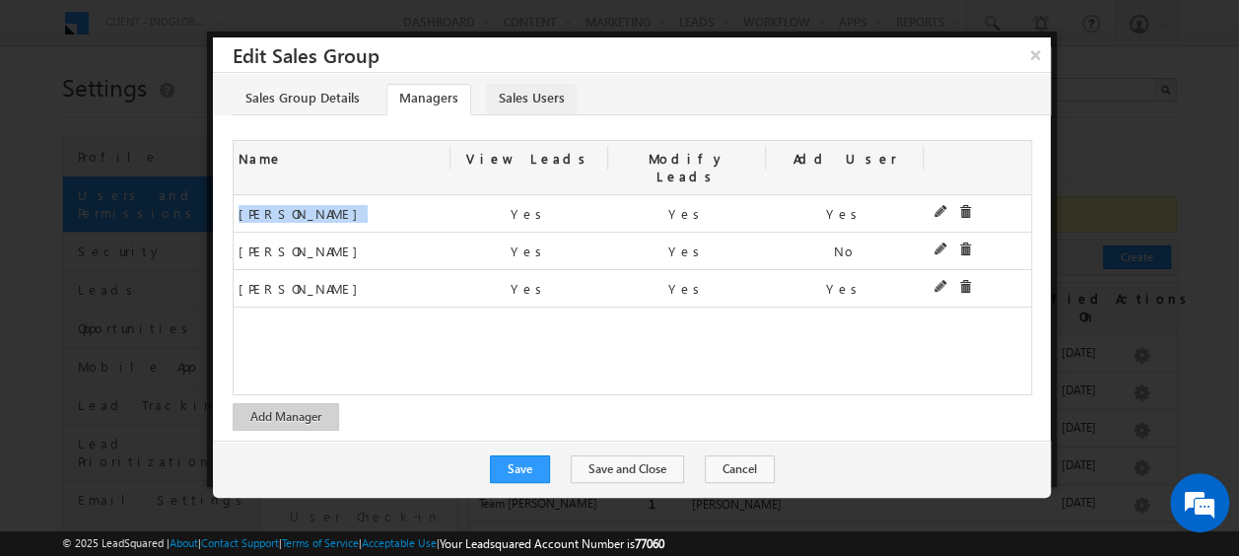
click at [517, 93] on link "Sales Users" at bounding box center [531, 100] width 91 height 32
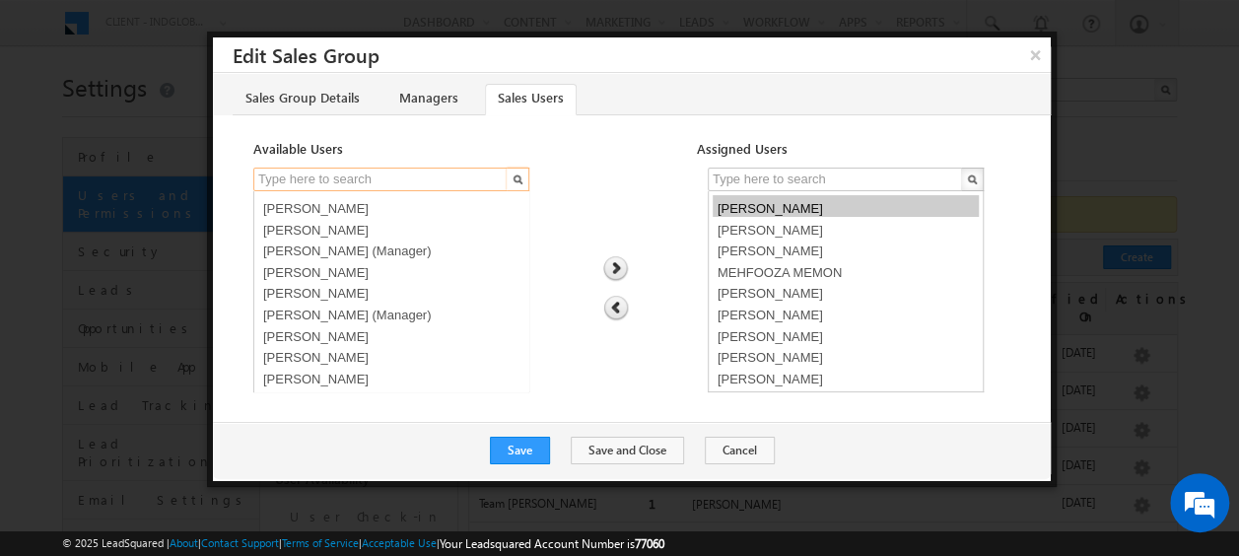
click at [319, 178] on input "text" at bounding box center [381, 180] width 256 height 24
paste input "Ashish Ranjan"
type input "Ashish Ranjan"
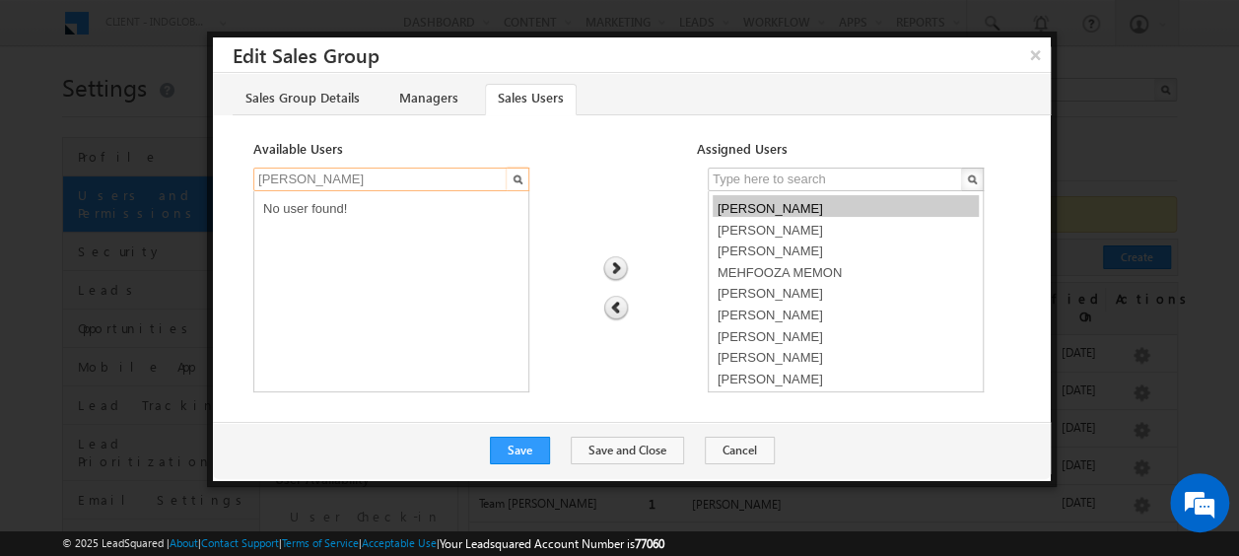
drag, startPoint x: 366, startPoint y: 180, endPoint x: 246, endPoint y: 181, distance: 119.3
click at [246, 181] on div "Ashish Ranjan No user found! Anand Pandey Disha Chouhan MANISH AHIRWAR MEHFOOZA…" at bounding box center [632, 285] width 798 height 234
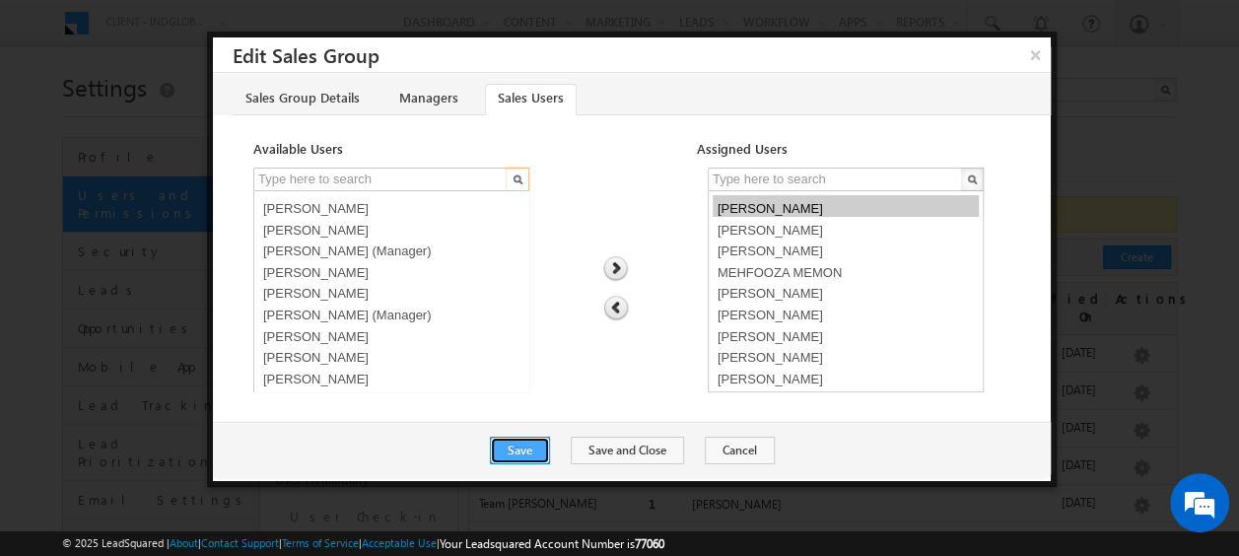
click at [516, 443] on button "Save" at bounding box center [520, 451] width 60 height 28
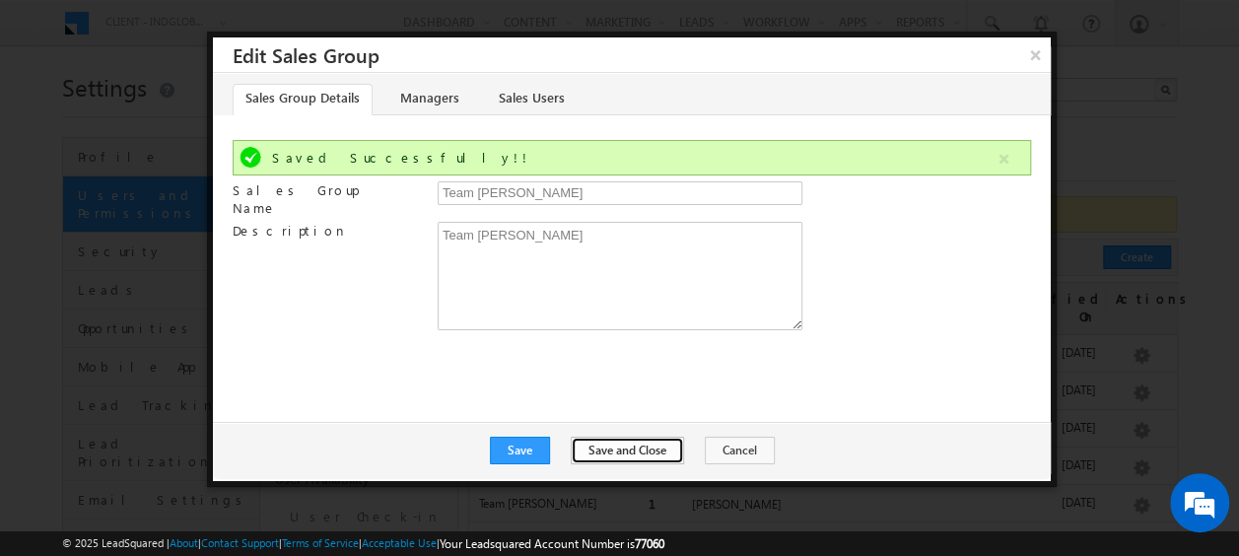
click at [642, 449] on button "Save and Close" at bounding box center [627, 451] width 113 height 28
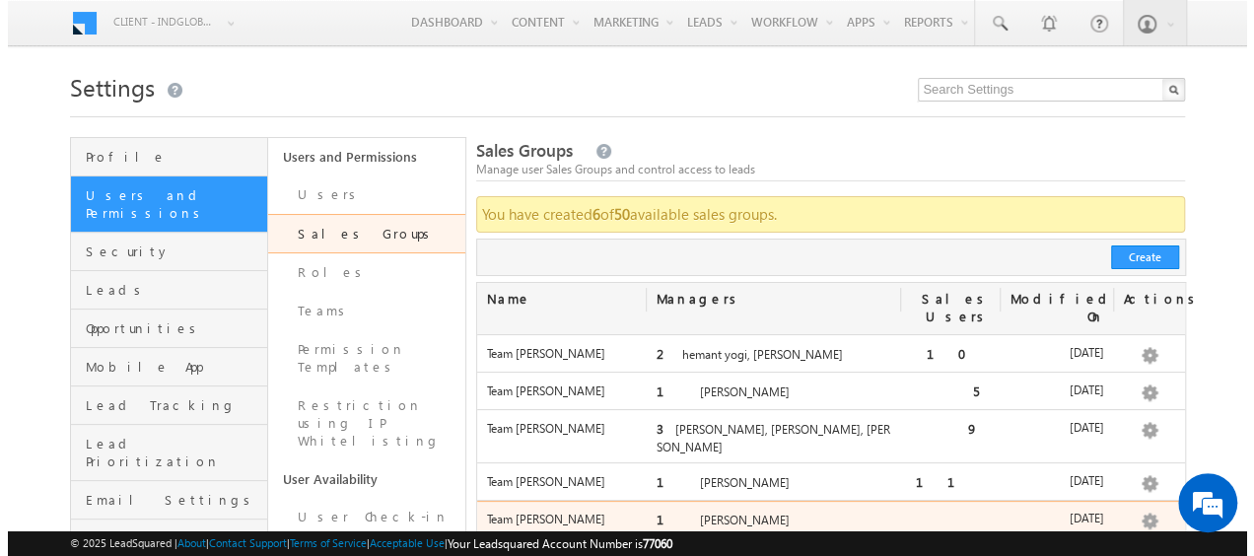
scroll to position [197, 0]
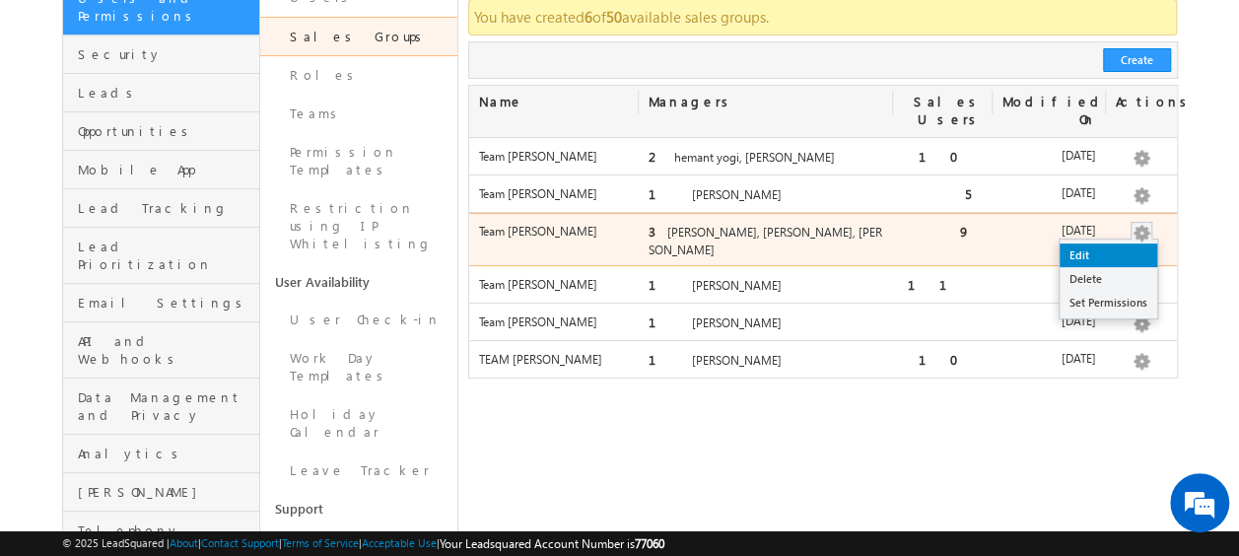
click at [1095, 243] on link "Edit" at bounding box center [1108, 255] width 98 height 24
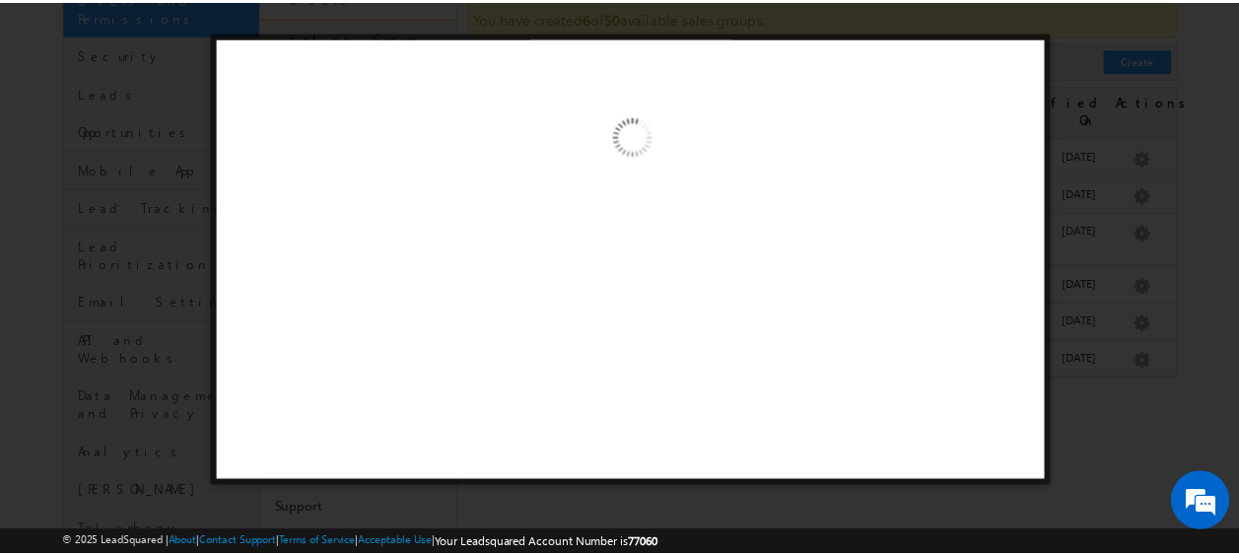
scroll to position [0, 0]
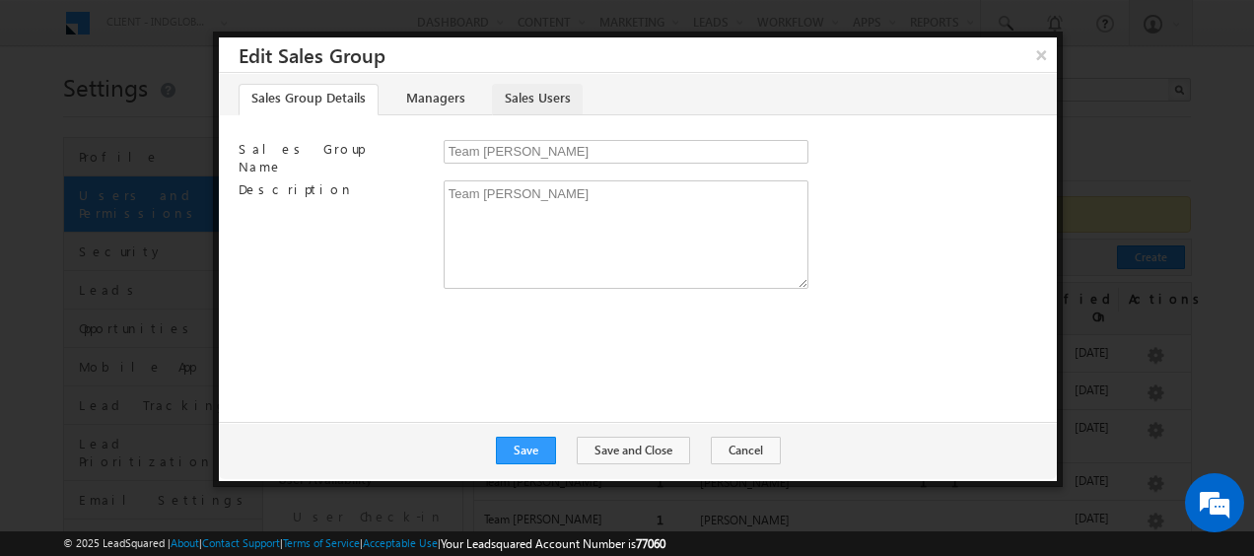
click at [543, 97] on link "Sales Users" at bounding box center [537, 100] width 91 height 32
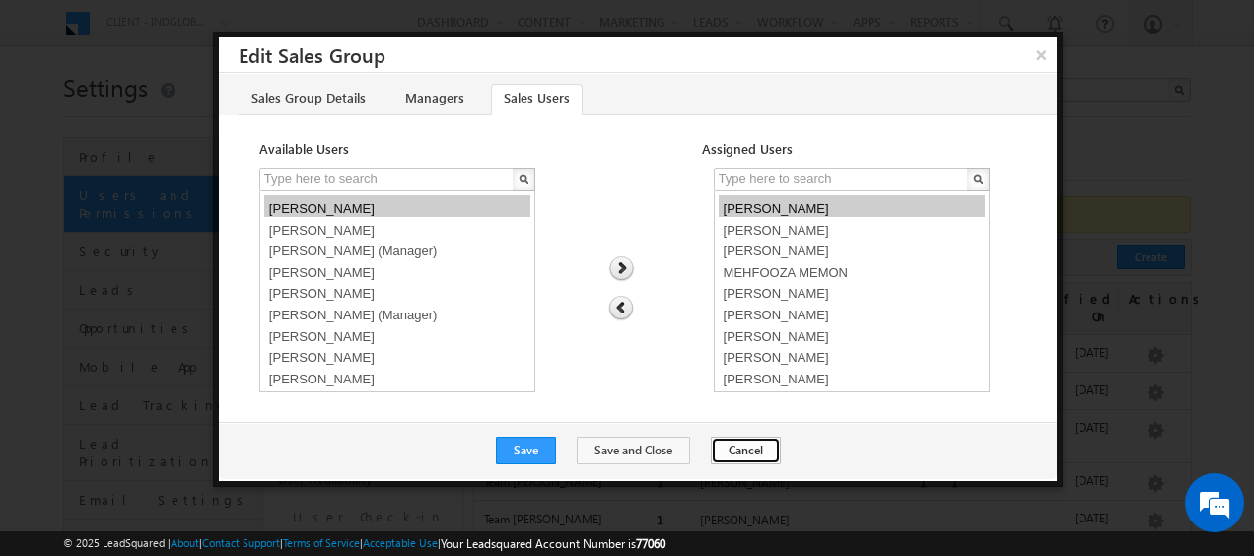
click at [743, 445] on button "Cancel" at bounding box center [746, 451] width 70 height 28
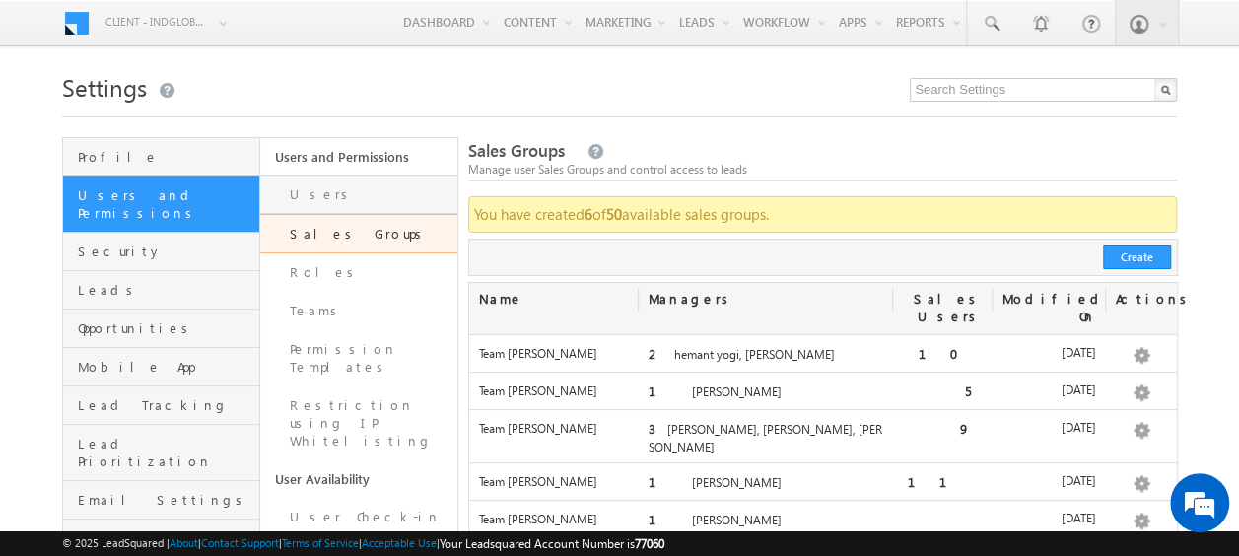
click at [310, 192] on link "Users" at bounding box center [358, 194] width 197 height 38
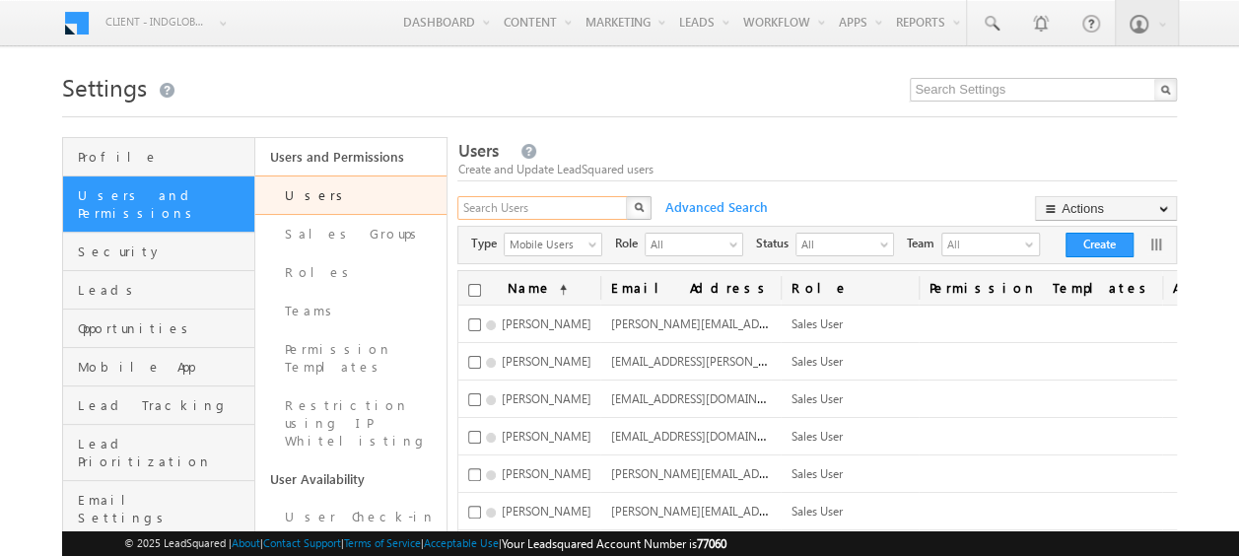
click at [494, 209] on input "text" at bounding box center [542, 208] width 171 height 24
type input "nilesh"
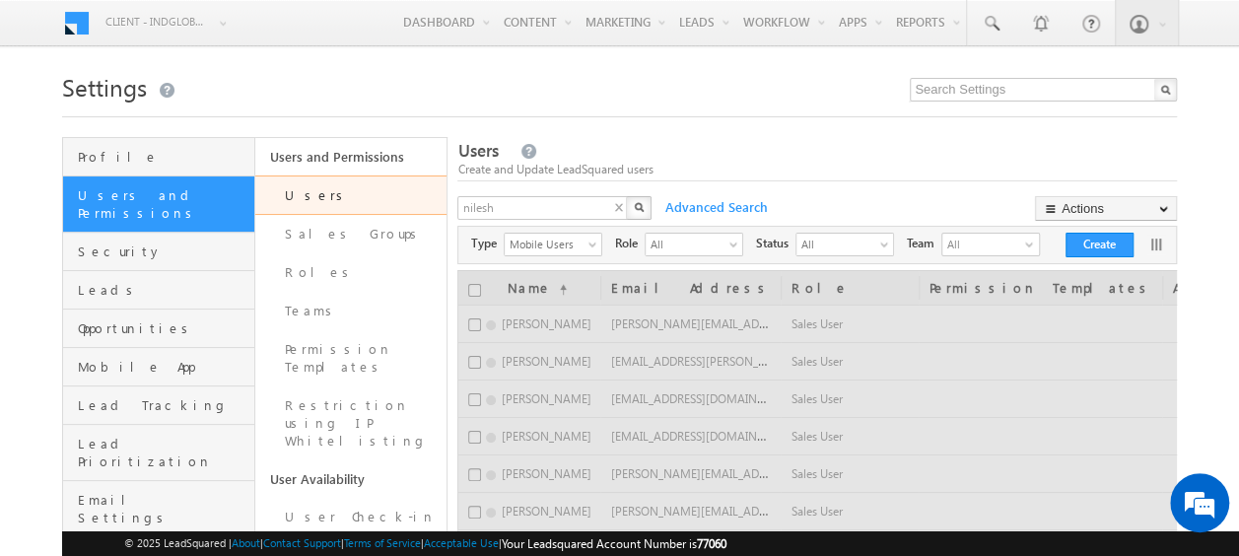
click at [644, 205] on img "button" at bounding box center [639, 207] width 10 height 10
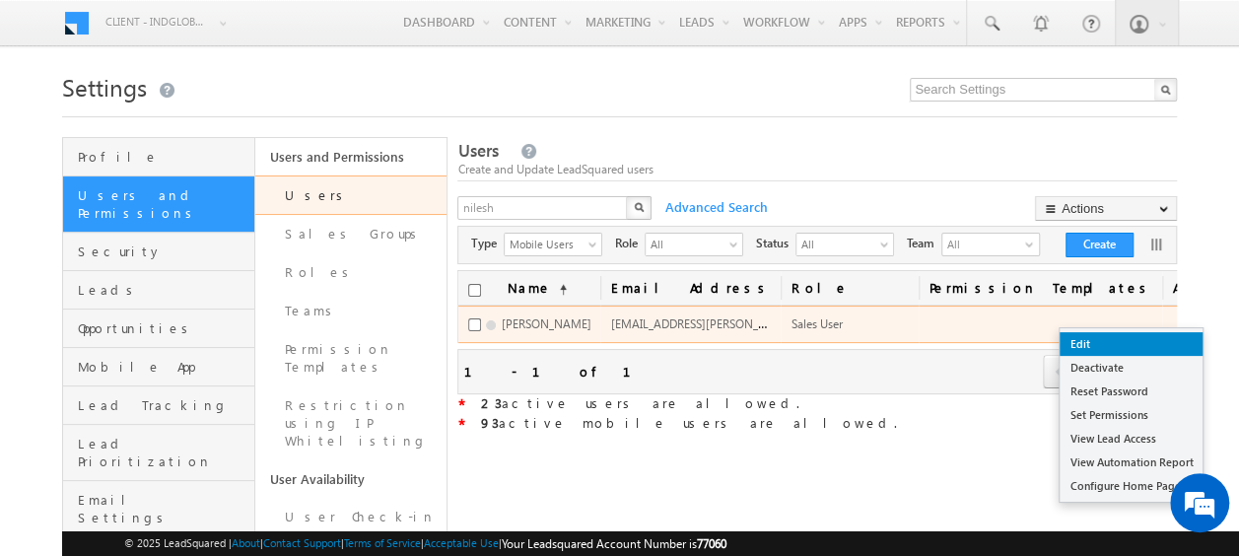
click at [1087, 347] on link "Edit" at bounding box center [1130, 344] width 143 height 24
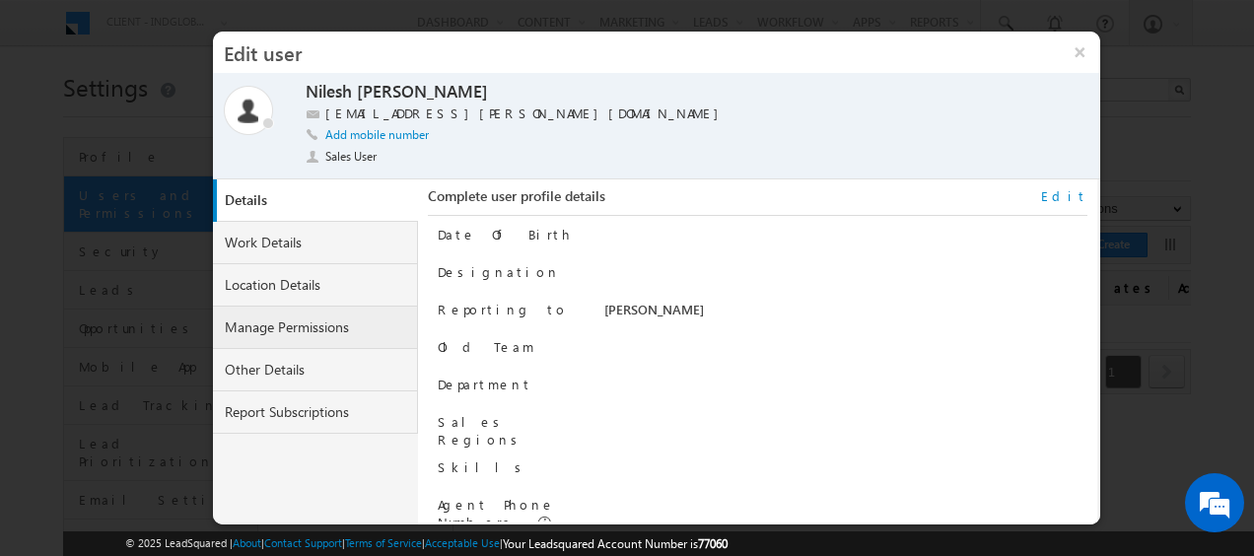
click at [256, 325] on link "Manage Permissions" at bounding box center [315, 328] width 205 height 42
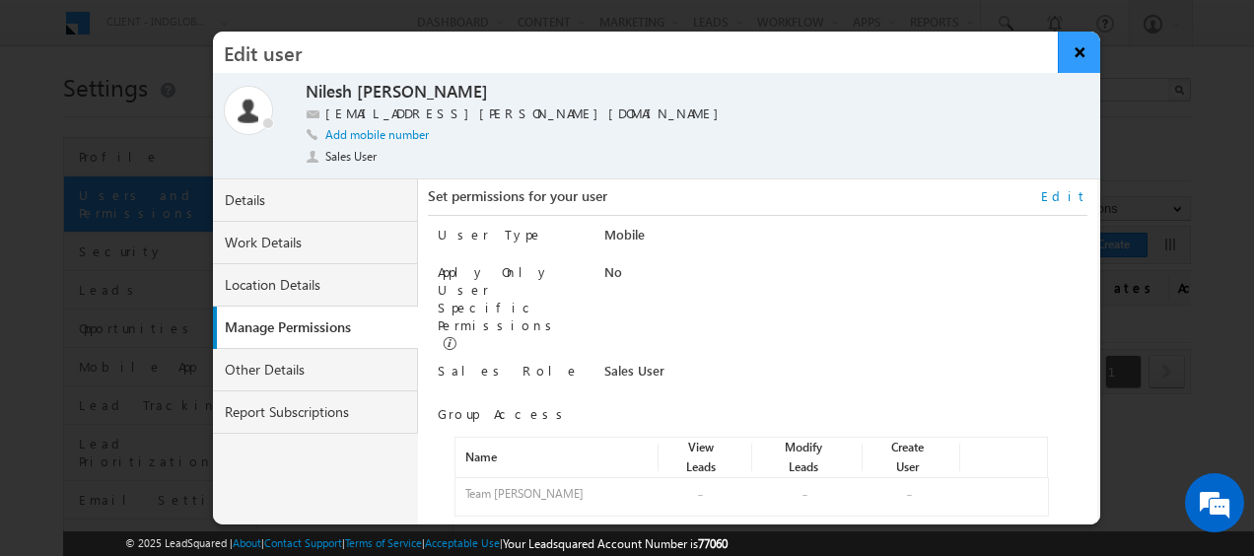
click at [1075, 54] on button "×" at bounding box center [1078, 52] width 42 height 41
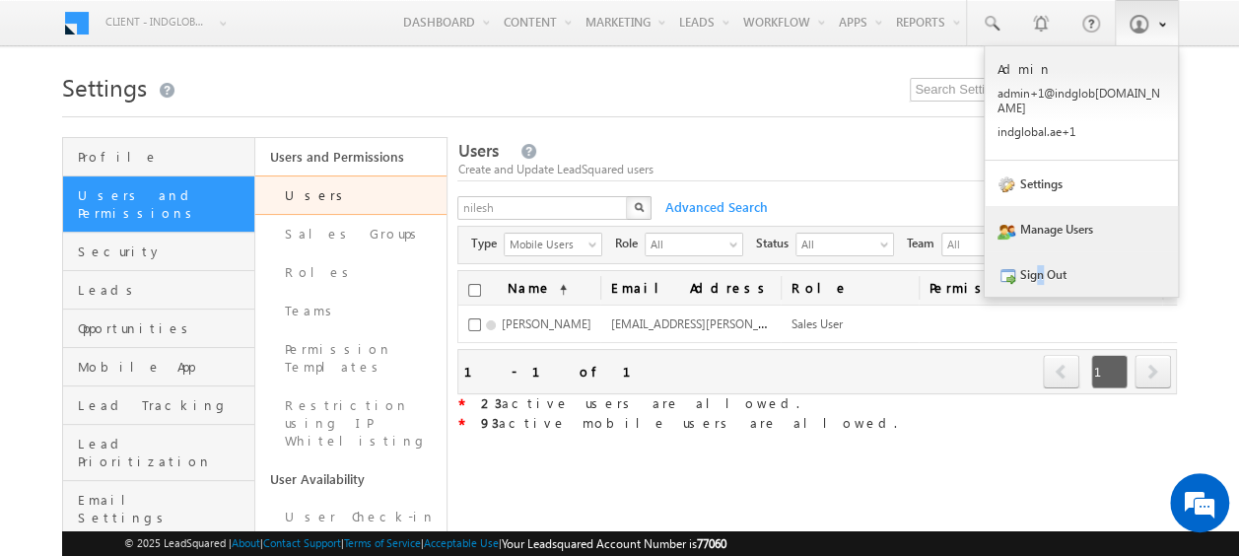
click at [1037, 258] on link "Sign Out" at bounding box center [1081, 273] width 193 height 45
